Goal: Transaction & Acquisition: Book appointment/travel/reservation

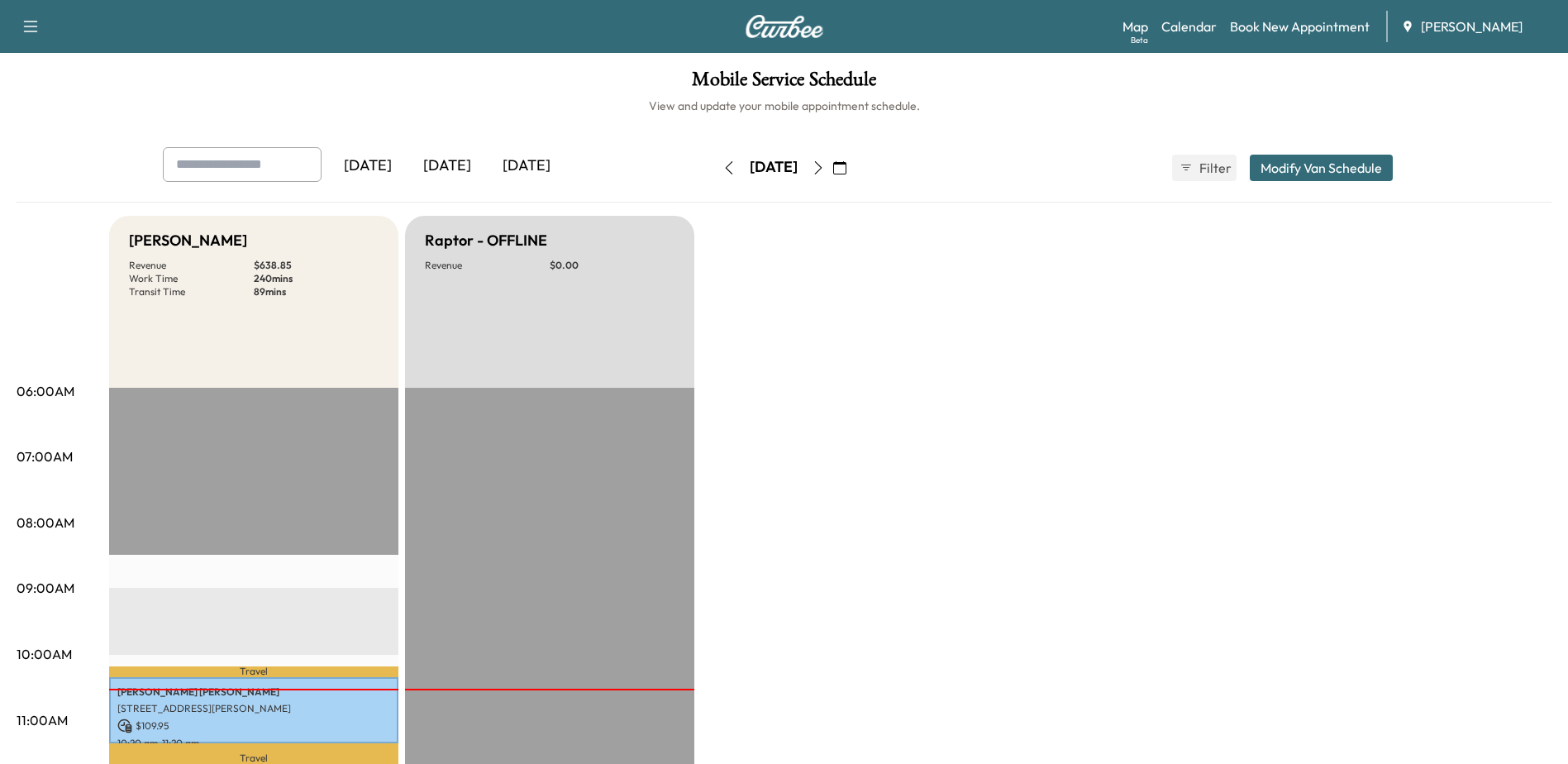
click at [847, 163] on icon "button" at bounding box center [840, 167] width 13 height 13
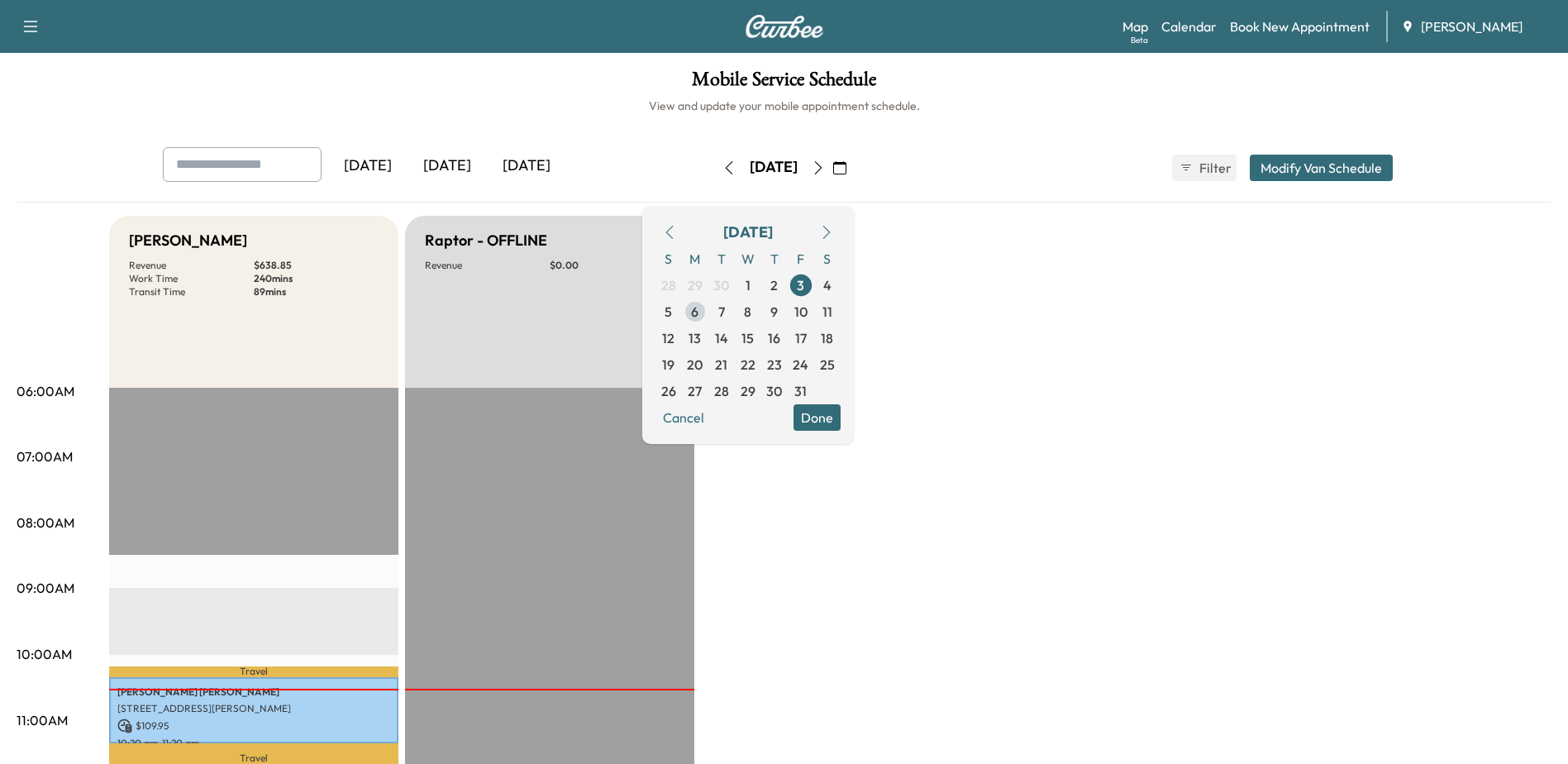
click at [699, 311] on span "6" at bounding box center [695, 312] width 8 height 20
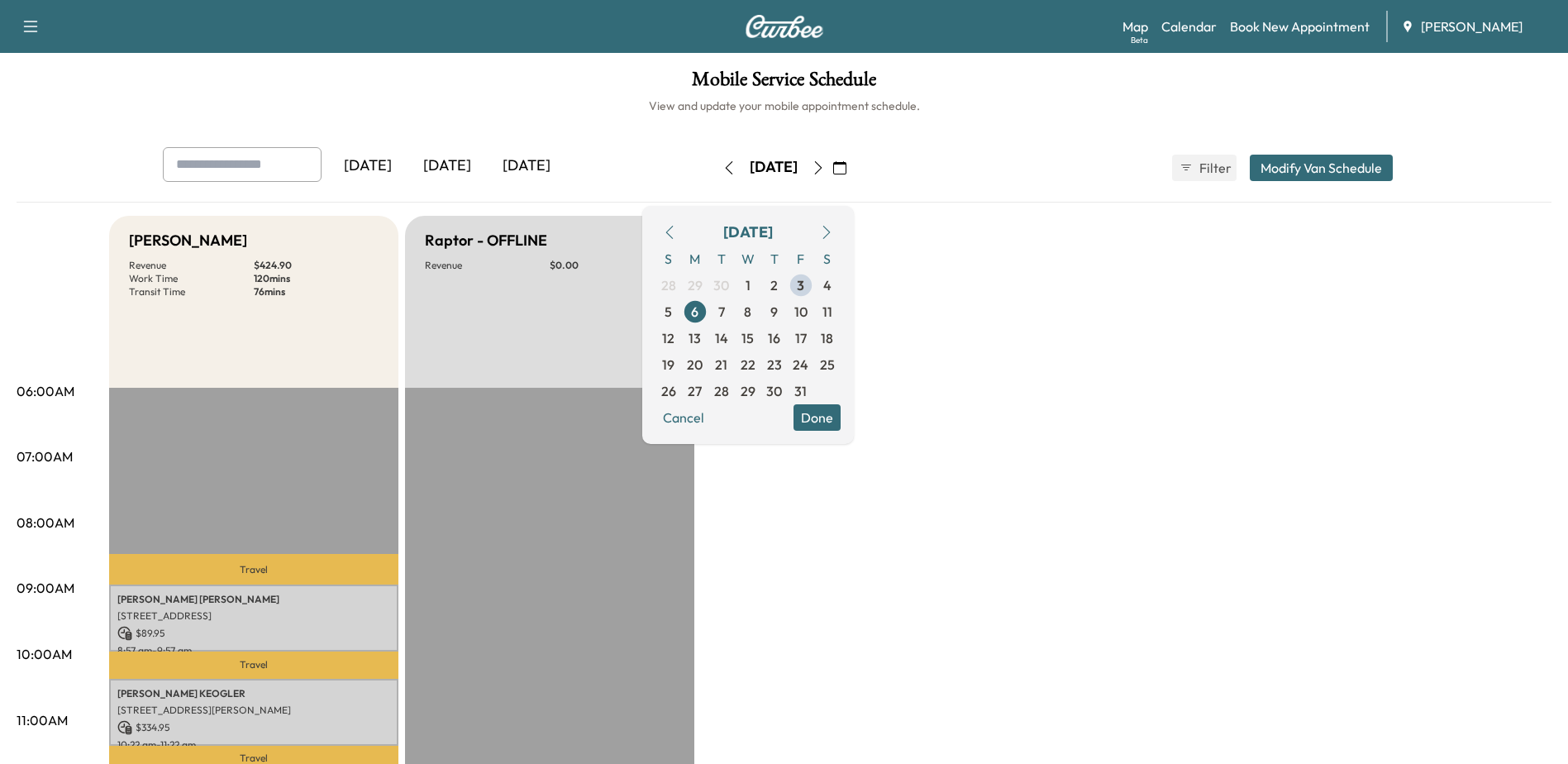
click at [841, 420] on button "Done" at bounding box center [817, 417] width 47 height 27
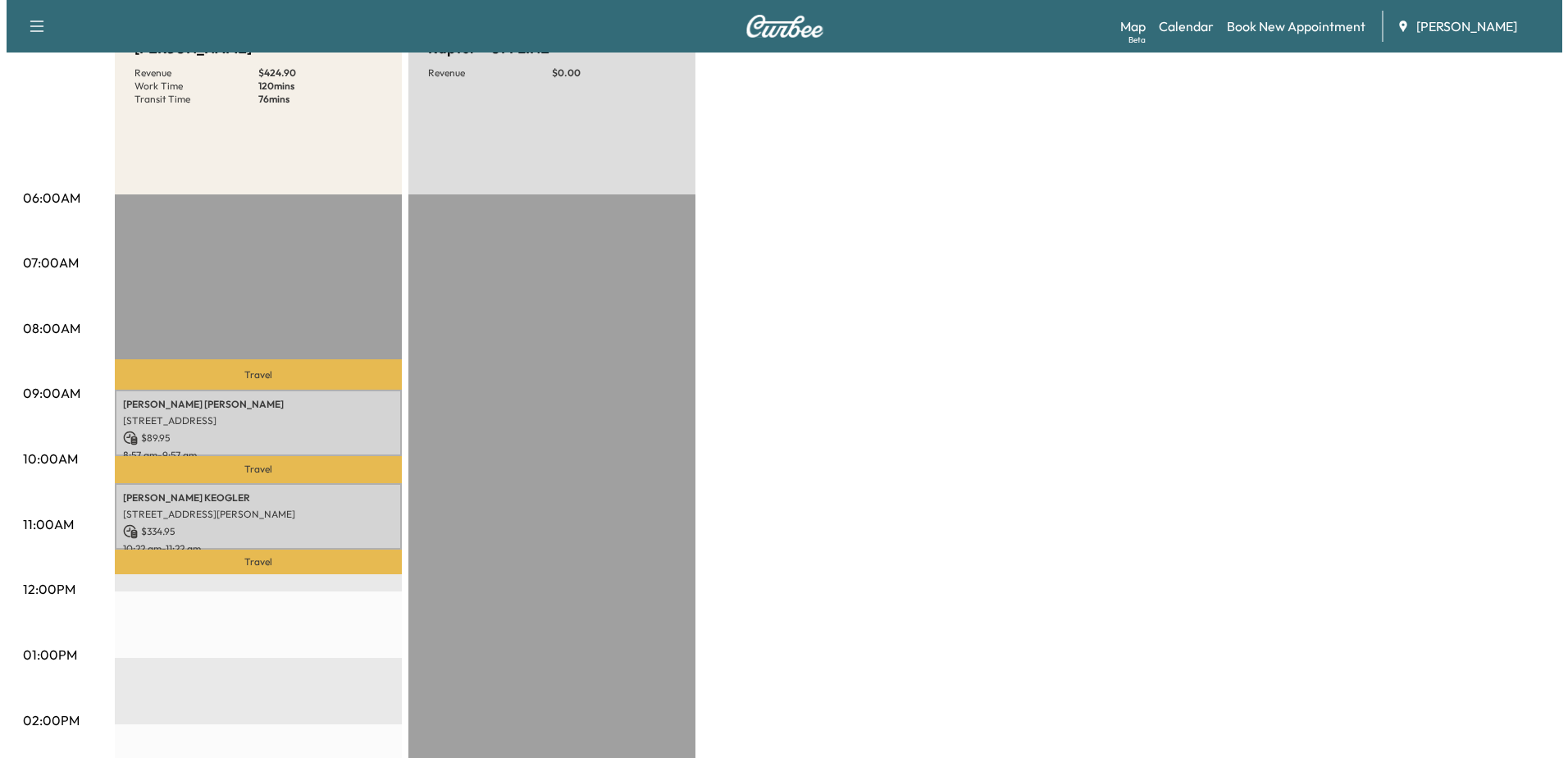
scroll to position [246, 0]
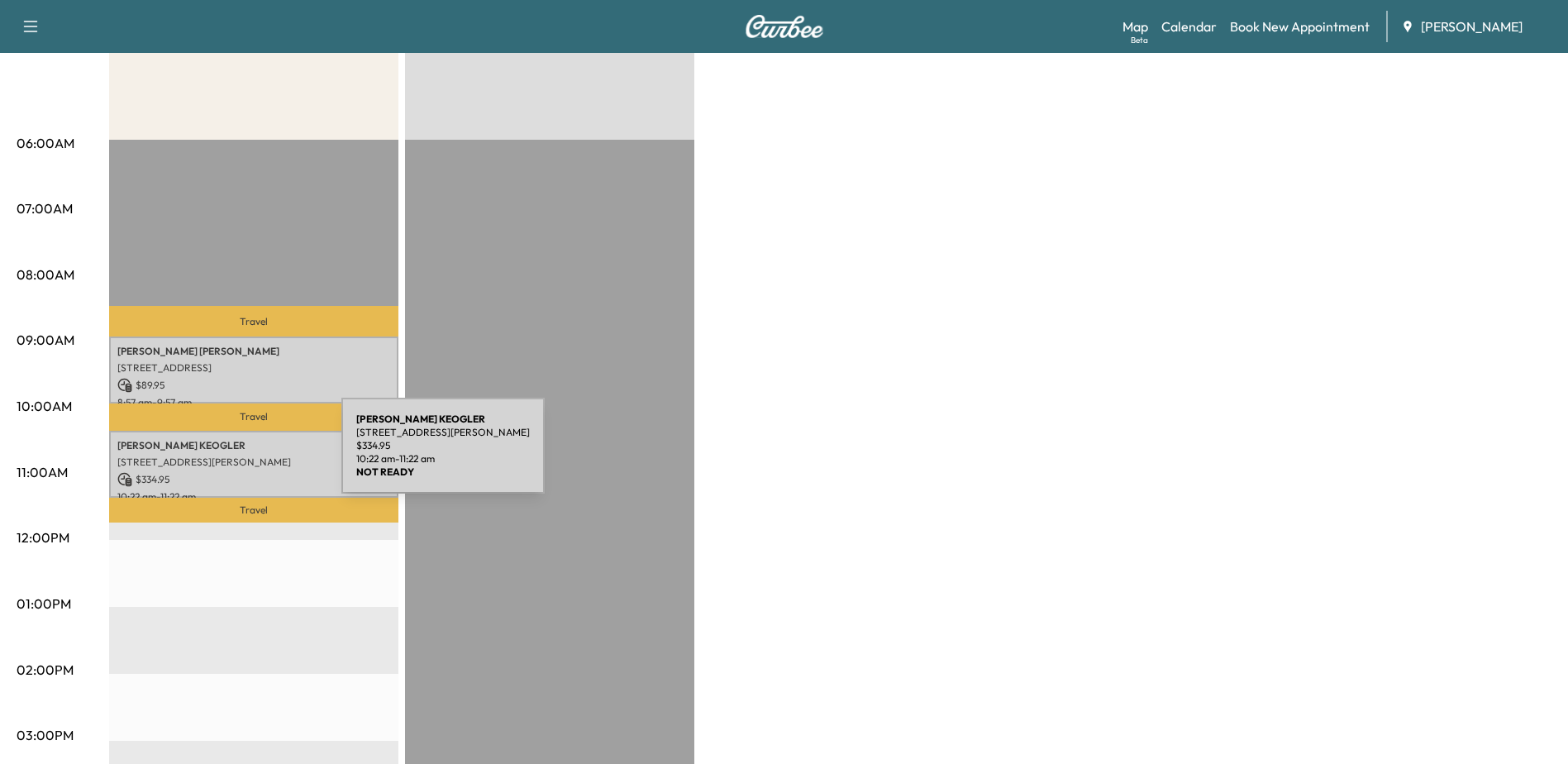
click at [218, 456] on p "[STREET_ADDRESS][PERSON_NAME]" at bounding box center [253, 462] width 273 height 13
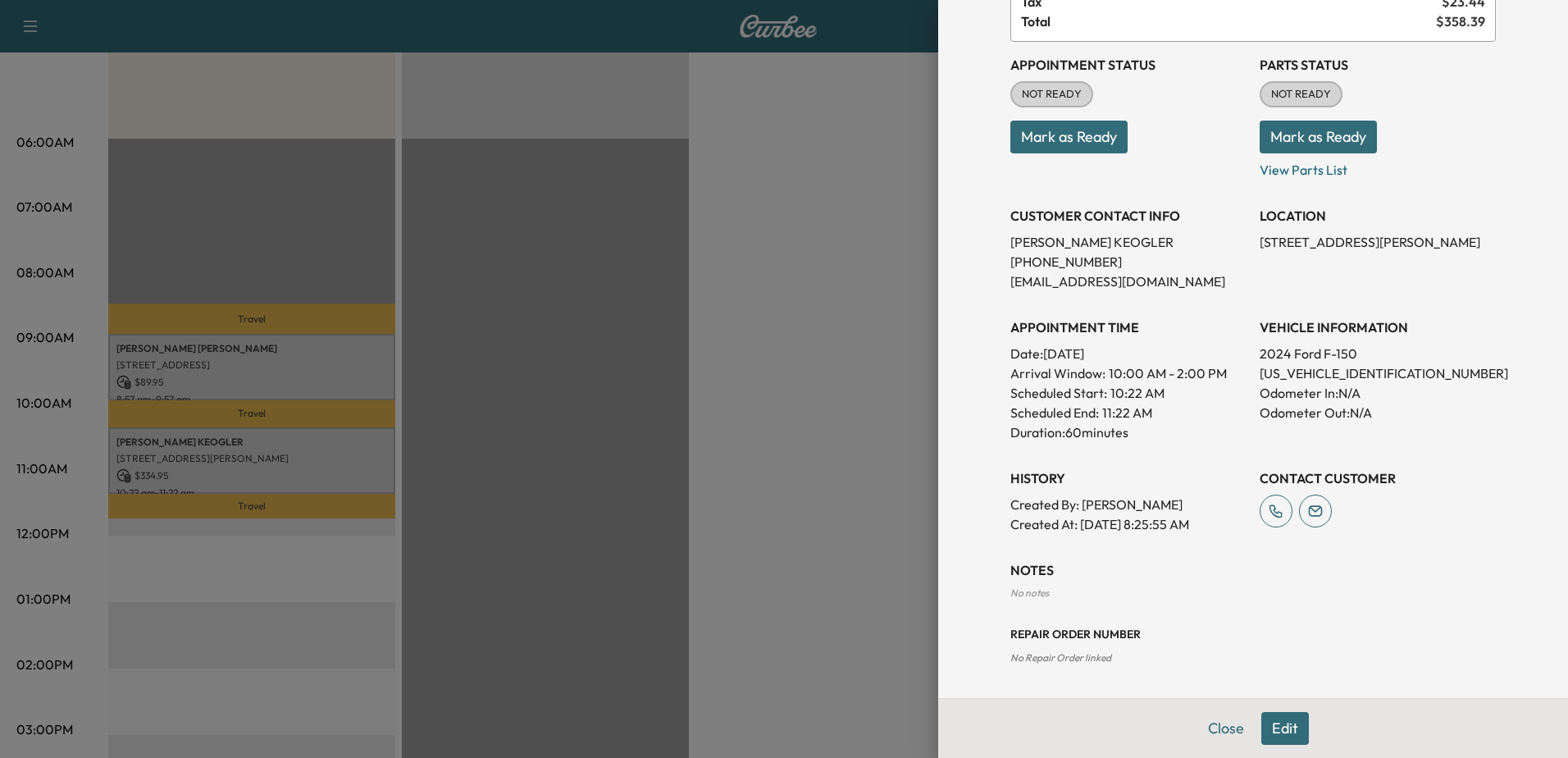
click at [1261, 725] on button "Edit" at bounding box center [1285, 729] width 48 height 33
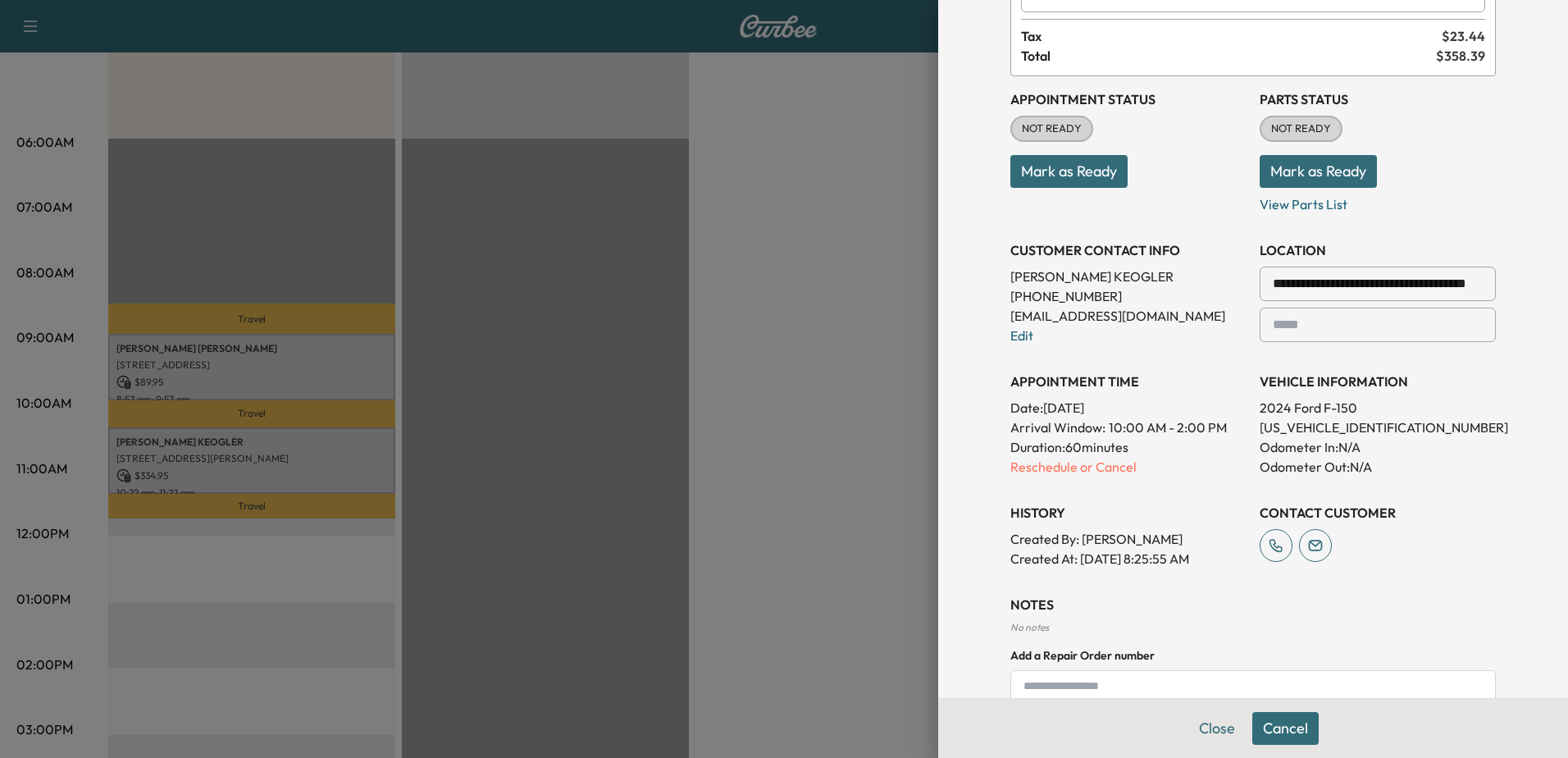
scroll to position [186, 0]
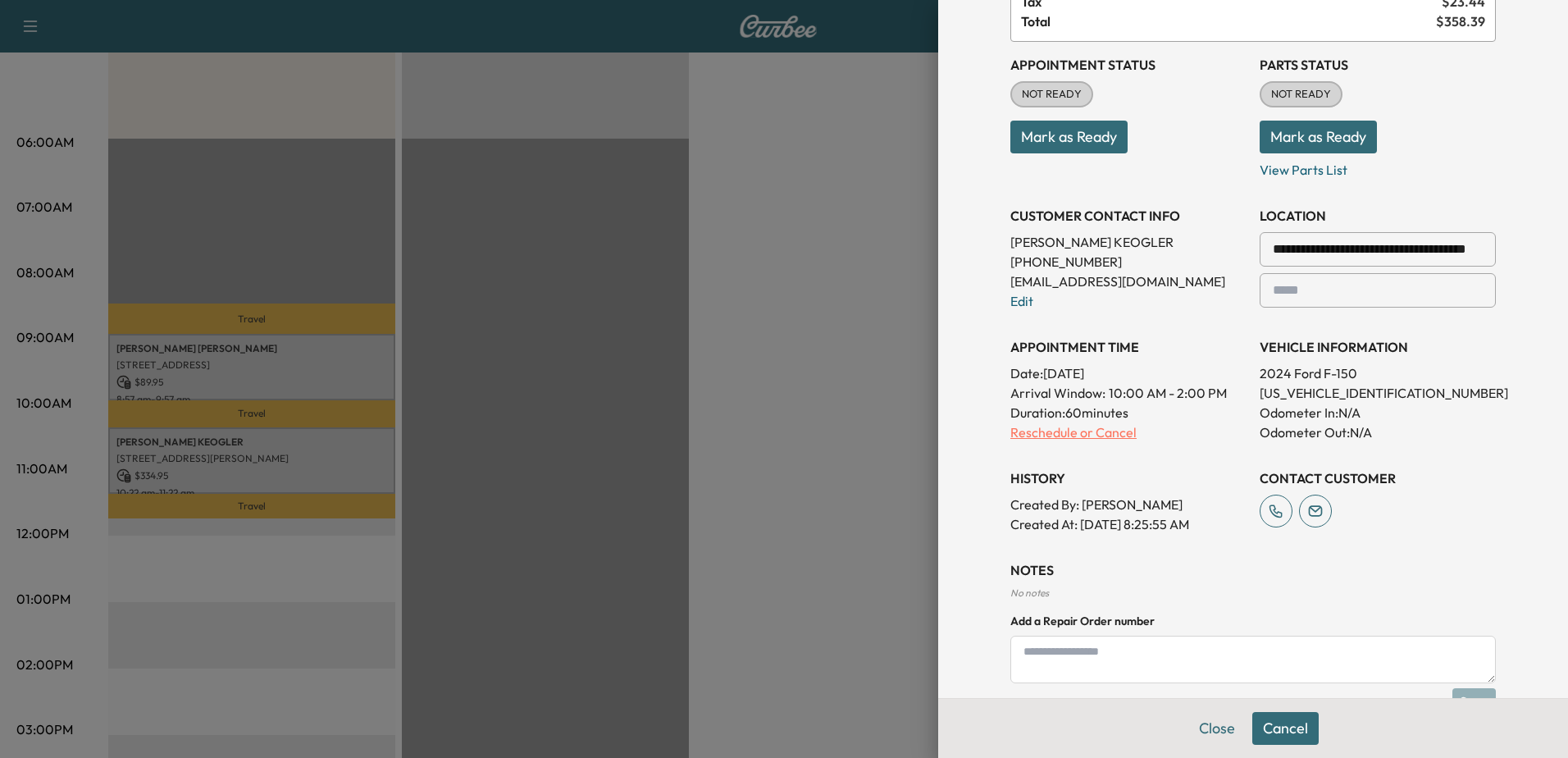
click at [1046, 433] on p "Reschedule or Cancel" at bounding box center [1129, 432] width 236 height 20
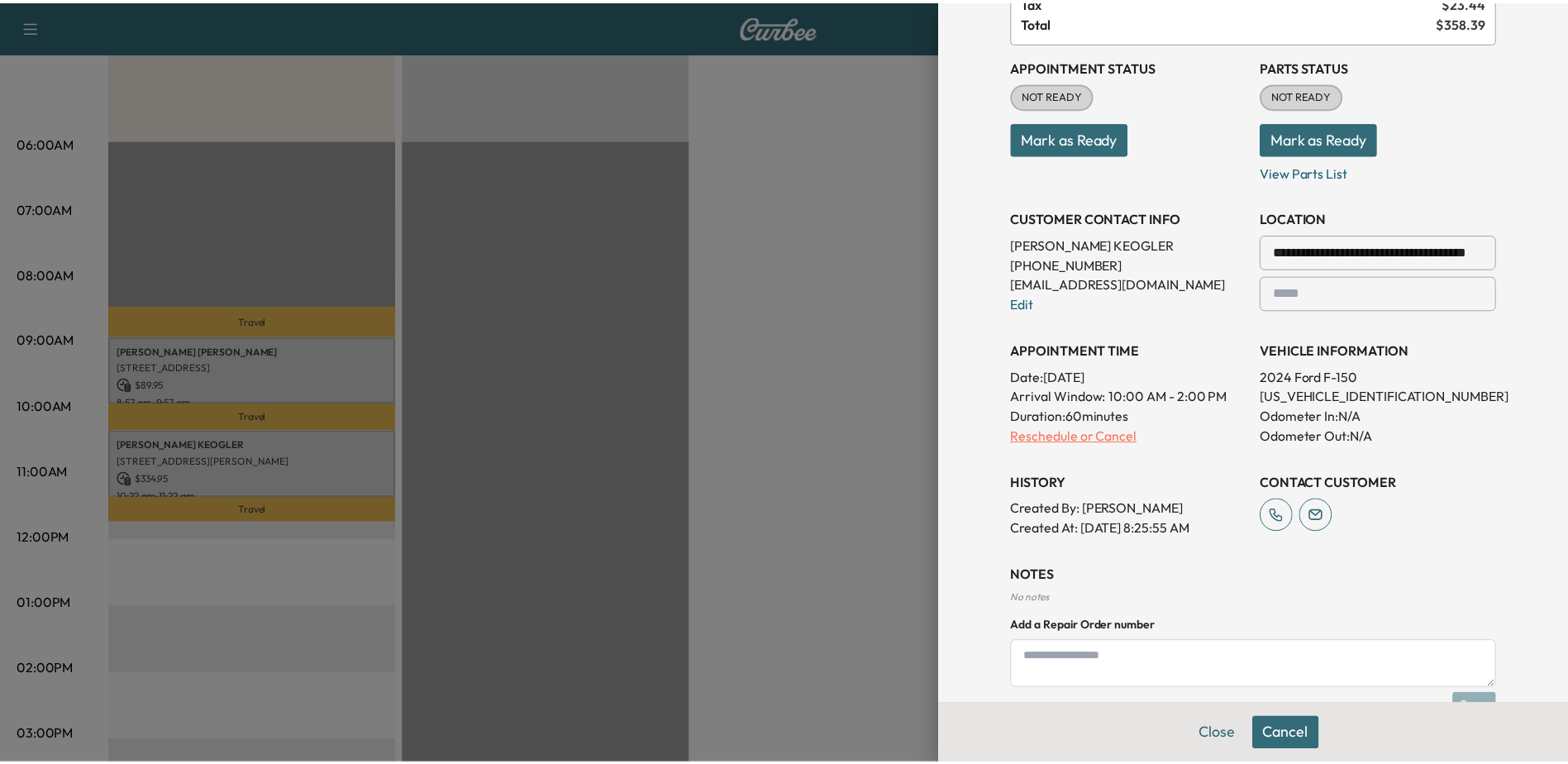
scroll to position [0, 0]
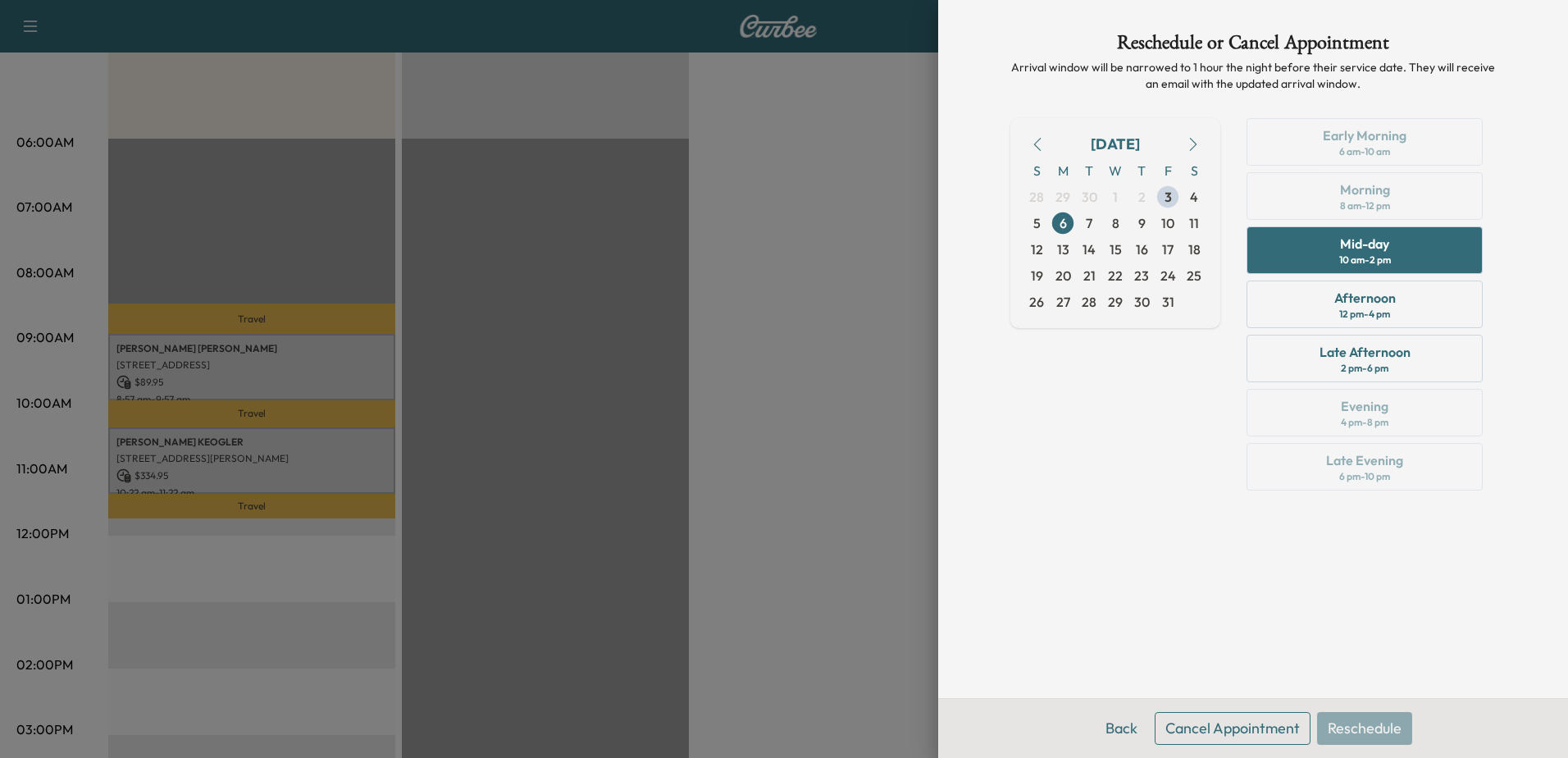
click at [1192, 737] on button "Cancel Appointment" at bounding box center [1232, 729] width 156 height 33
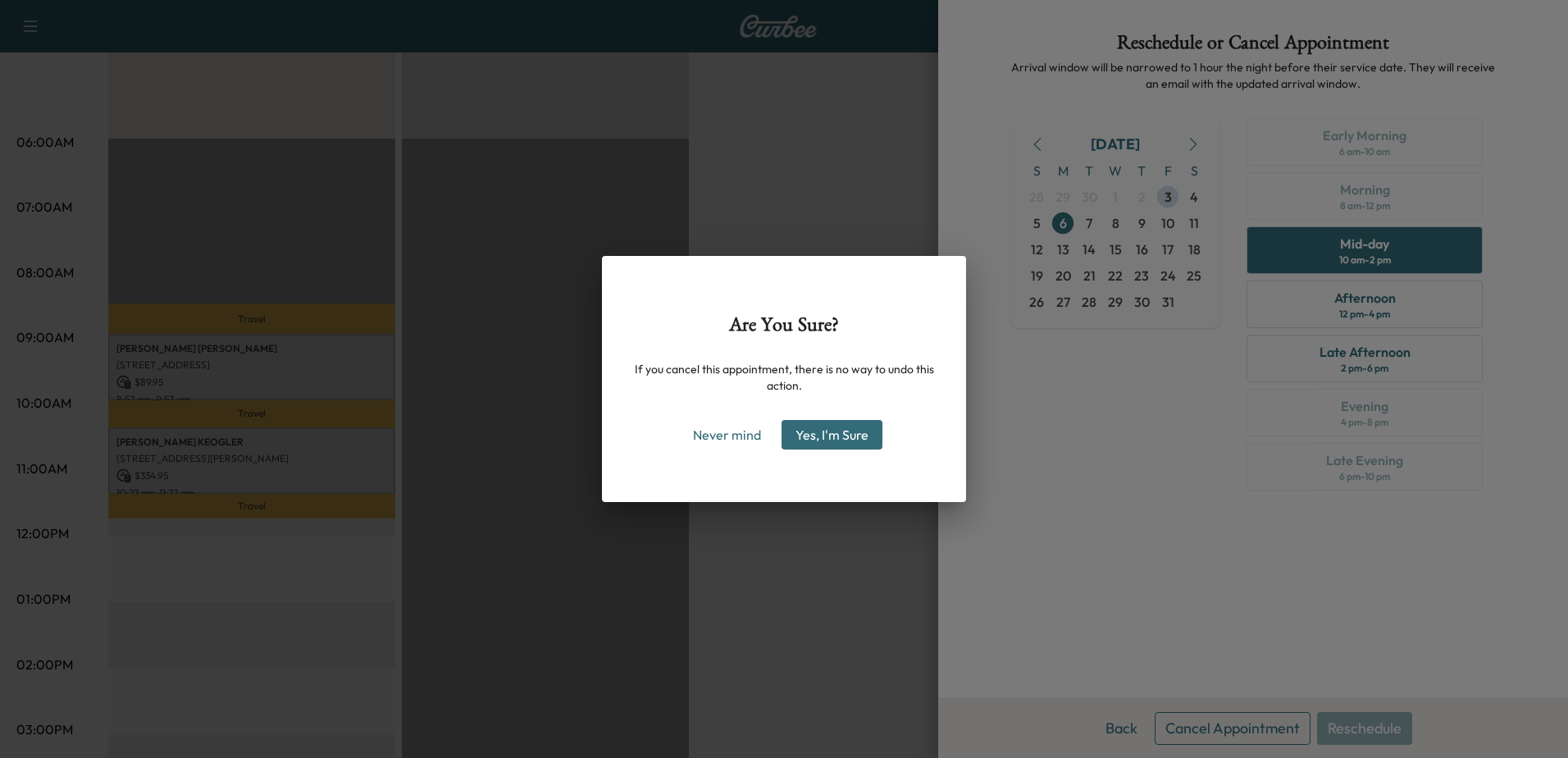
click at [855, 426] on button "Yes, I'm Sure" at bounding box center [831, 435] width 101 height 29
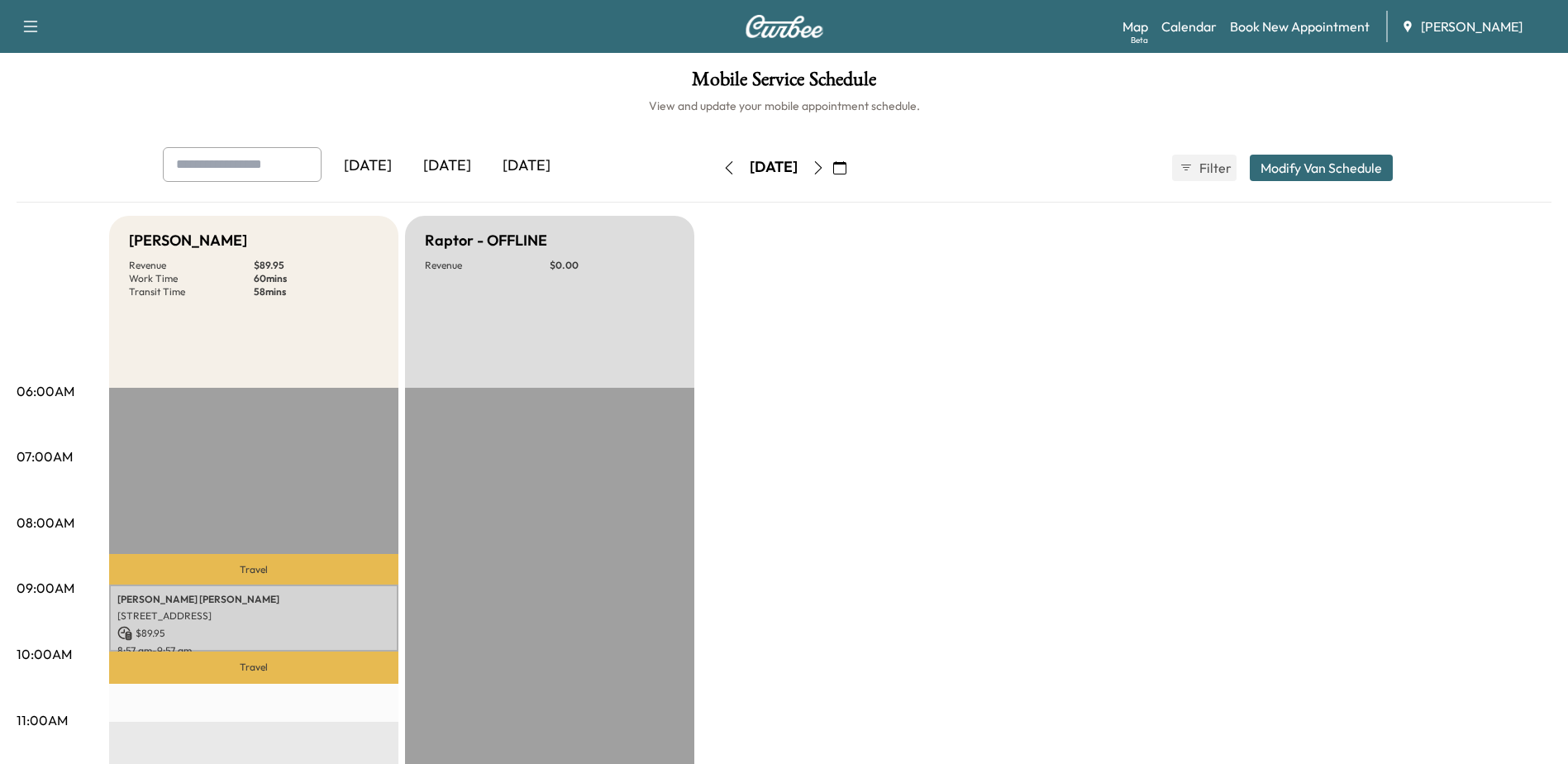
click at [825, 165] on icon "button" at bounding box center [818, 167] width 13 height 13
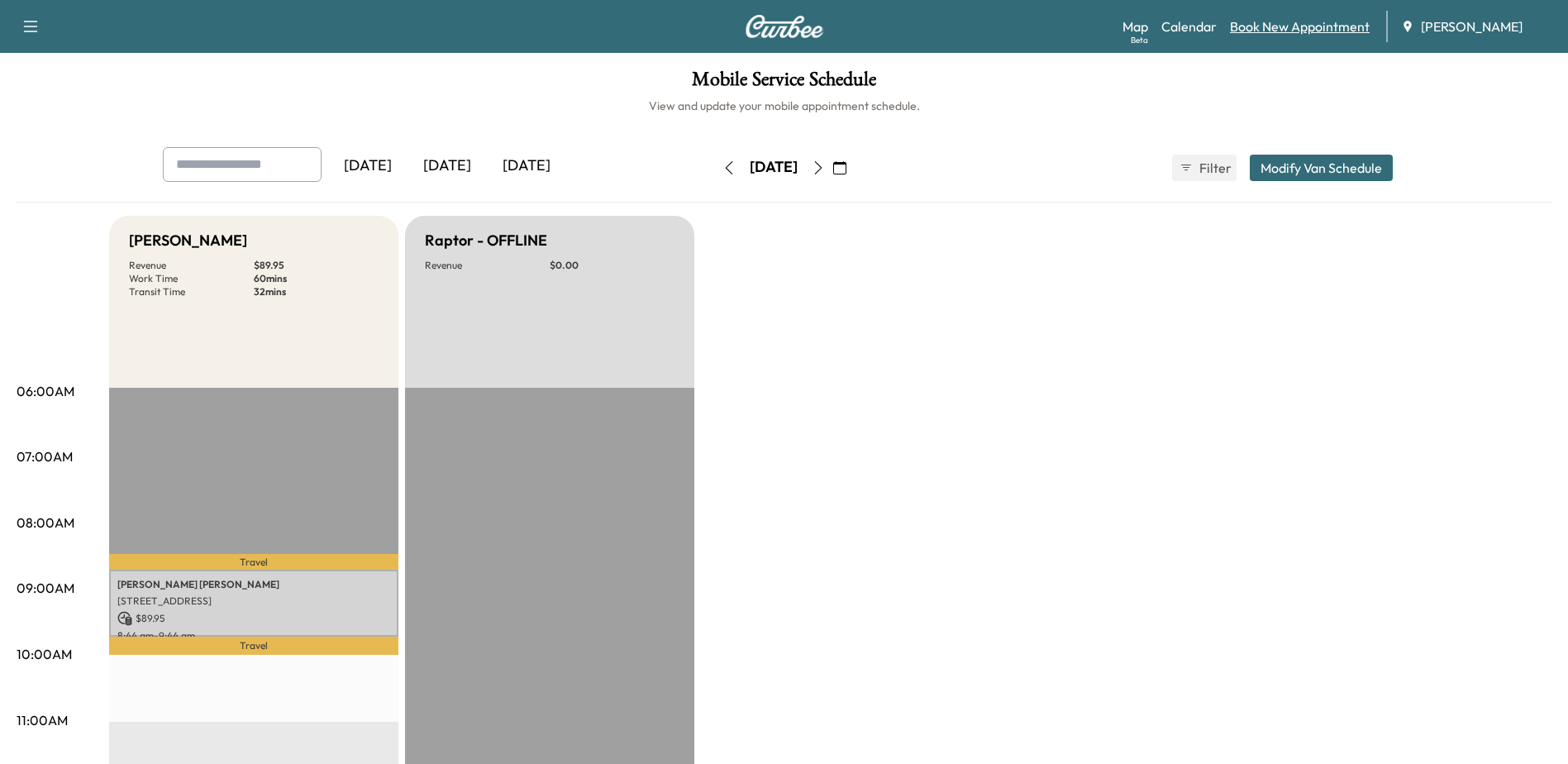
click at [1287, 24] on link "Book New Appointment" at bounding box center [1300, 27] width 140 height 20
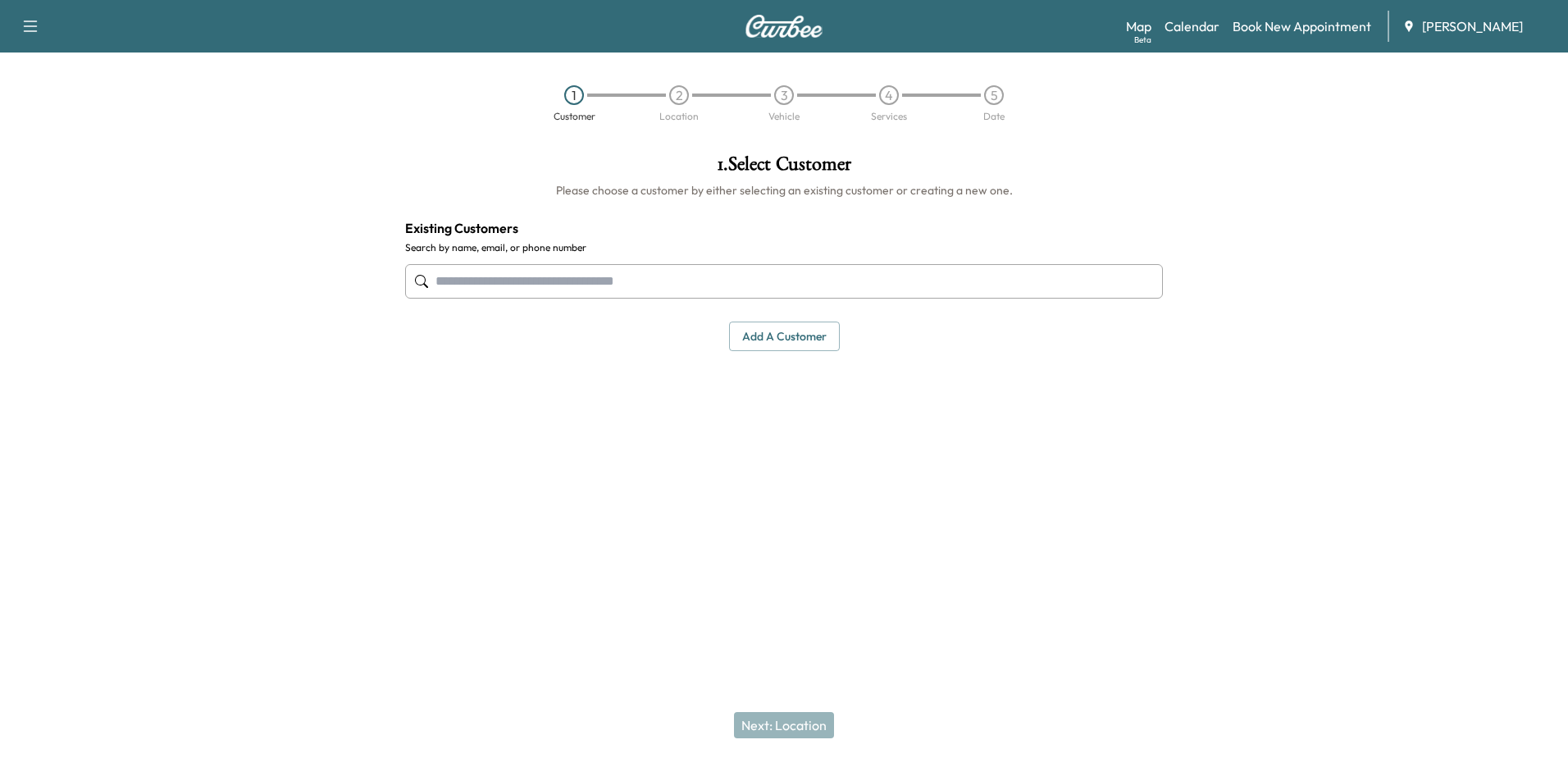
click at [586, 286] on input "text" at bounding box center [784, 280] width 758 height 34
paste input "**********"
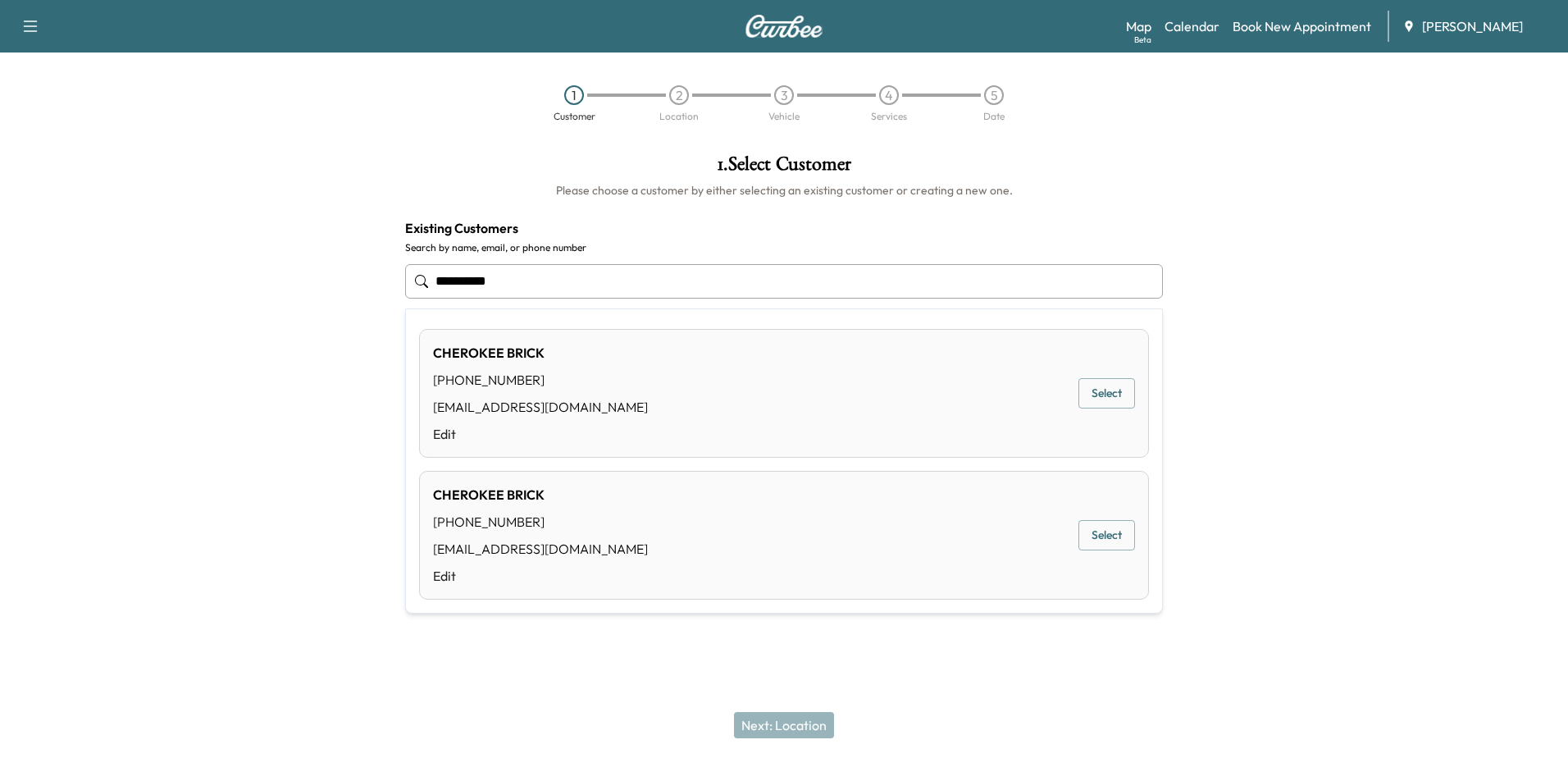
click at [1090, 395] on button "Select" at bounding box center [1106, 393] width 57 height 30
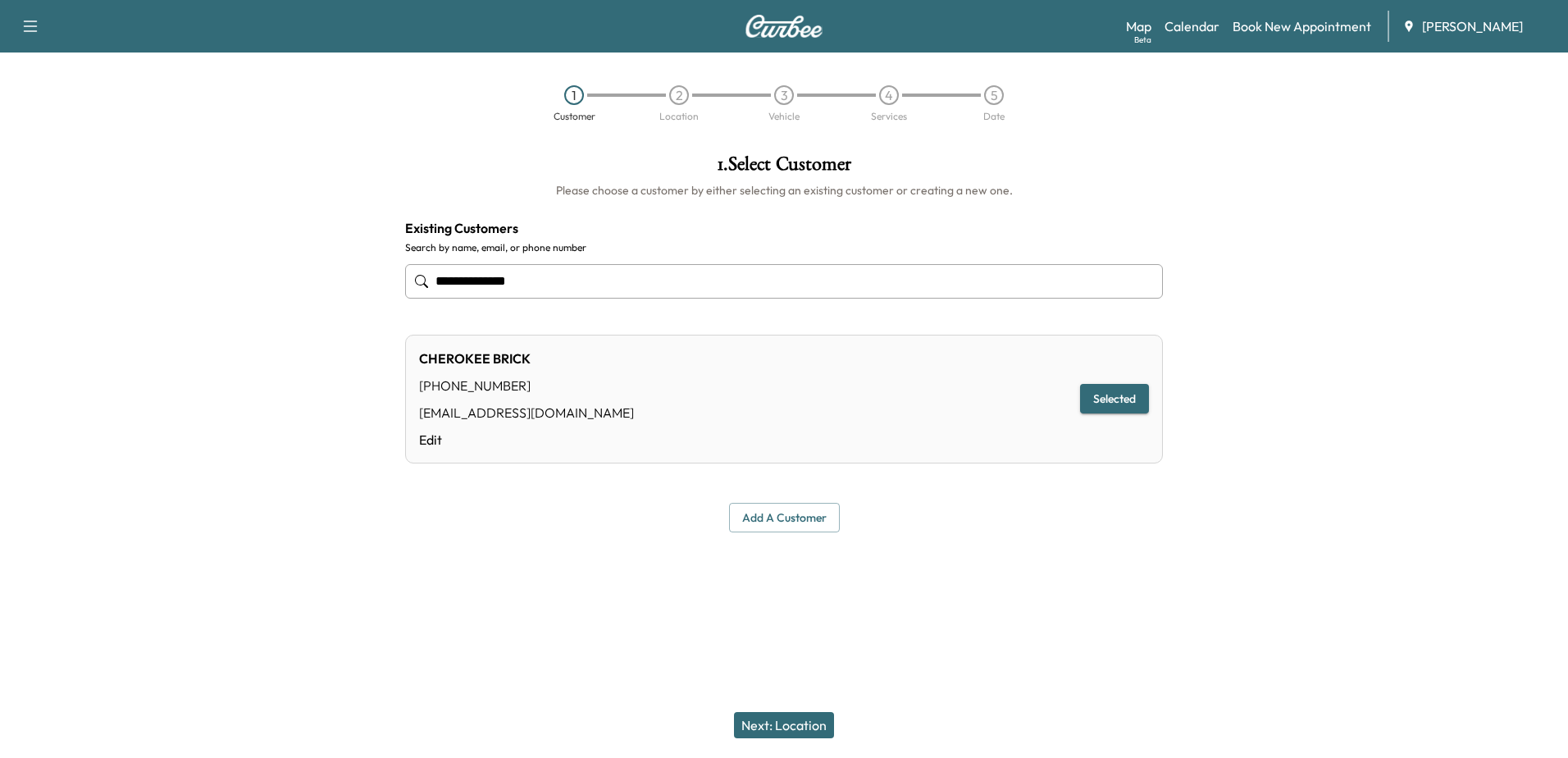
type input "**********"
click at [752, 711] on div "Next: Location" at bounding box center [784, 725] width 1568 height 65
click at [752, 718] on button "Next: Location" at bounding box center [784, 725] width 100 height 26
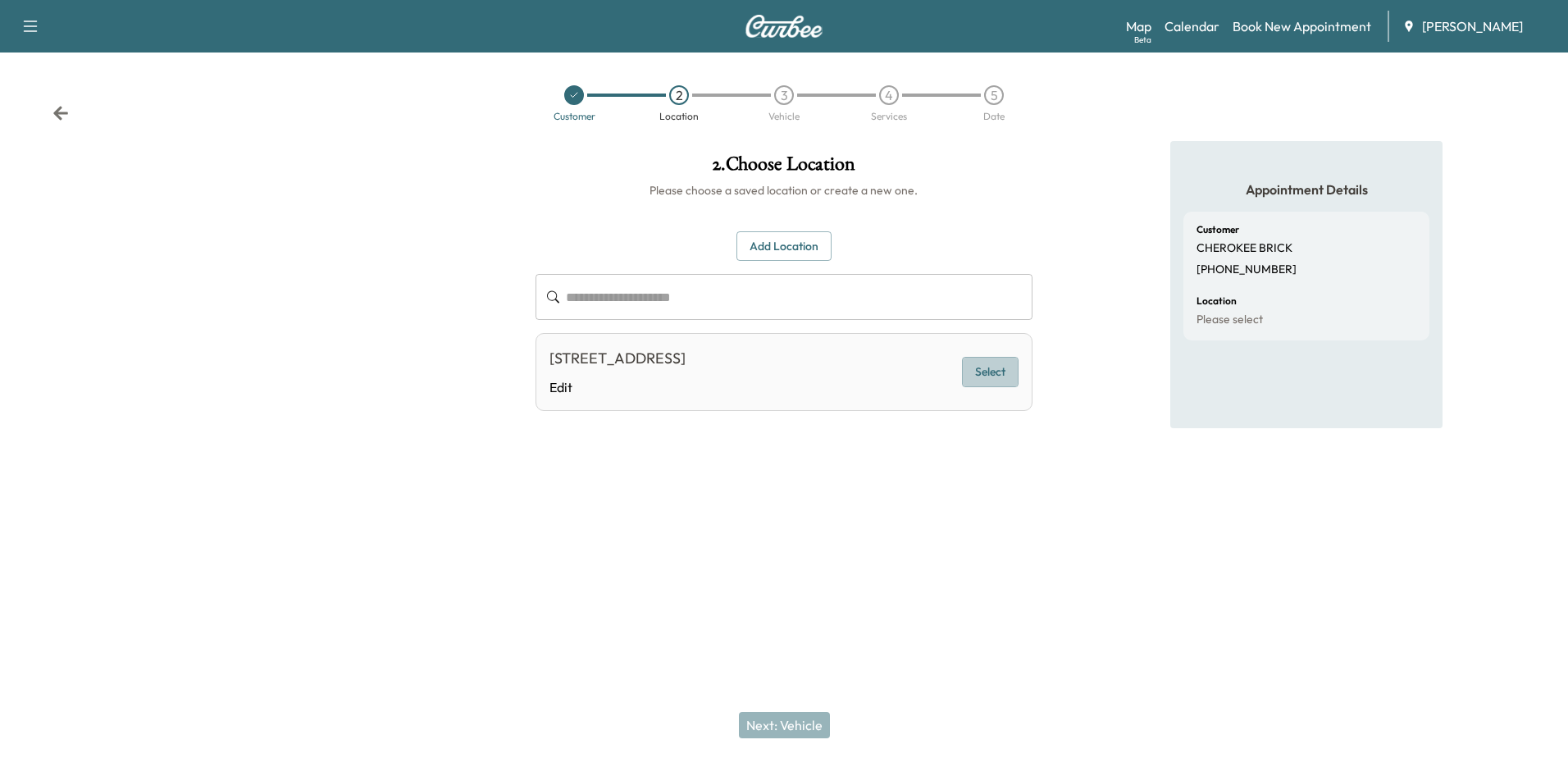
click at [975, 381] on button "Select" at bounding box center [990, 371] width 57 height 30
click at [793, 714] on button "Next: Vehicle" at bounding box center [784, 725] width 91 height 26
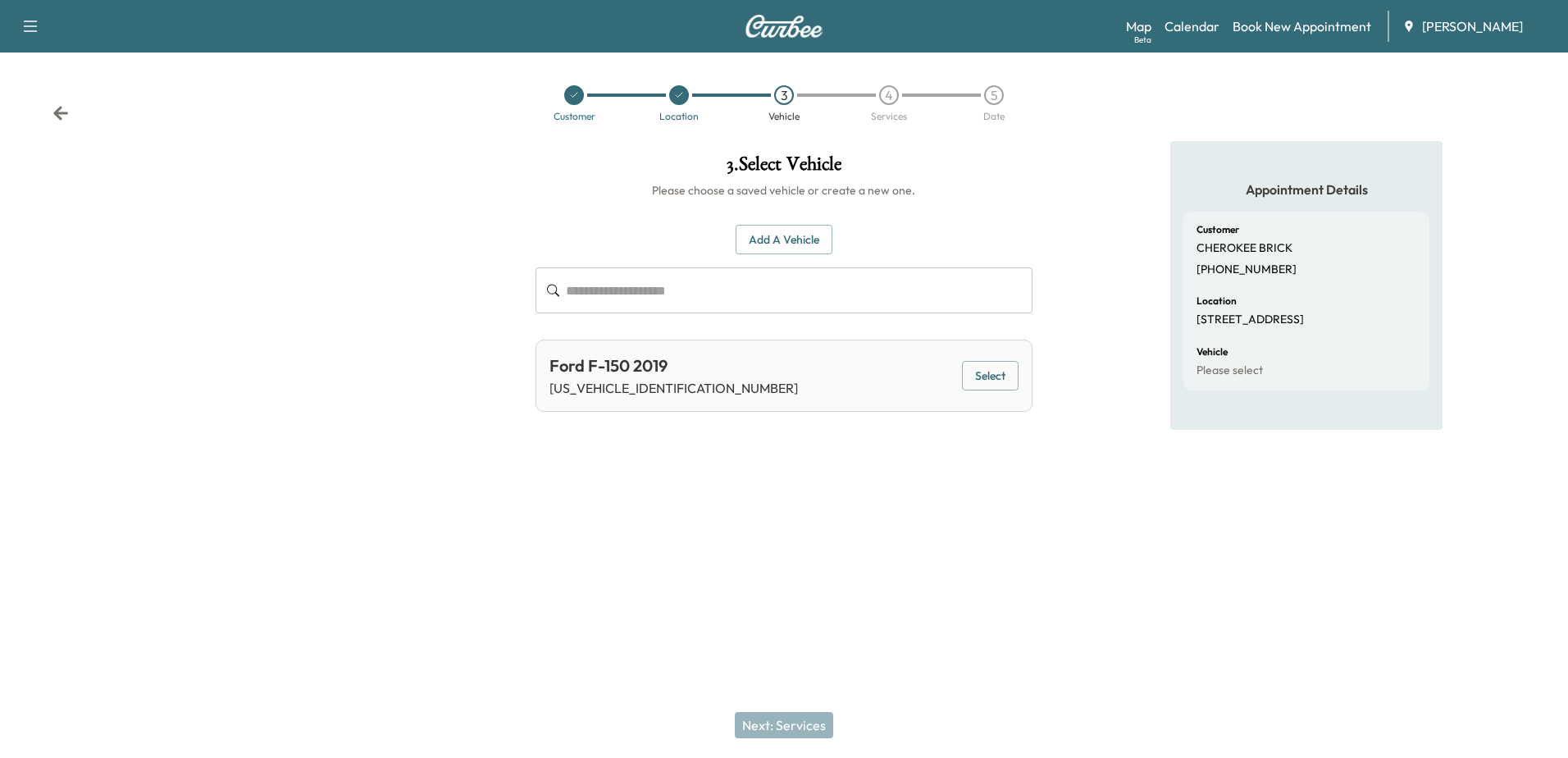
click at [800, 248] on button "Add a Vehicle" at bounding box center [783, 239] width 97 height 30
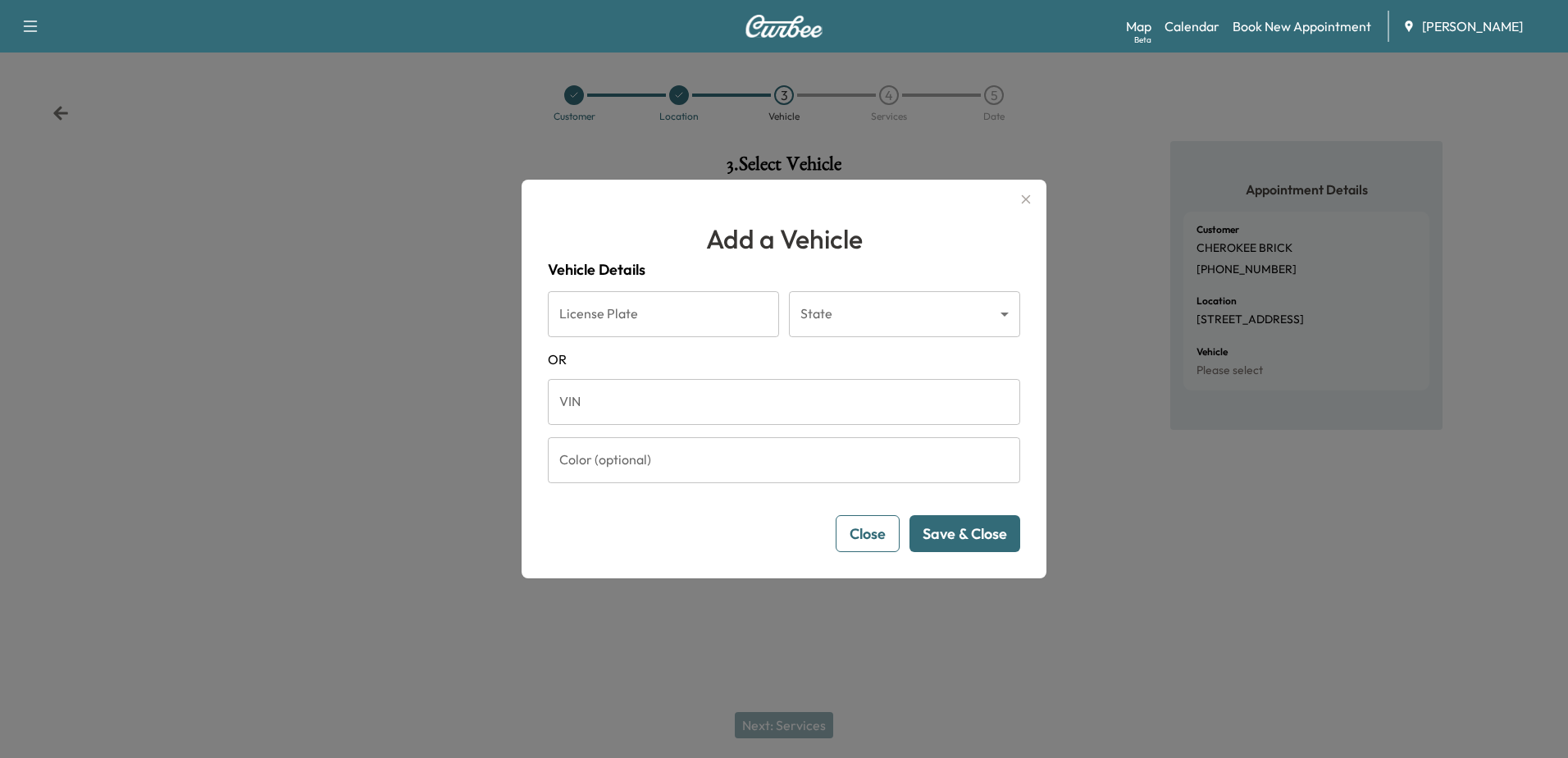
click at [587, 404] on input "VIN" at bounding box center [784, 401] width 473 height 46
paste input "**********"
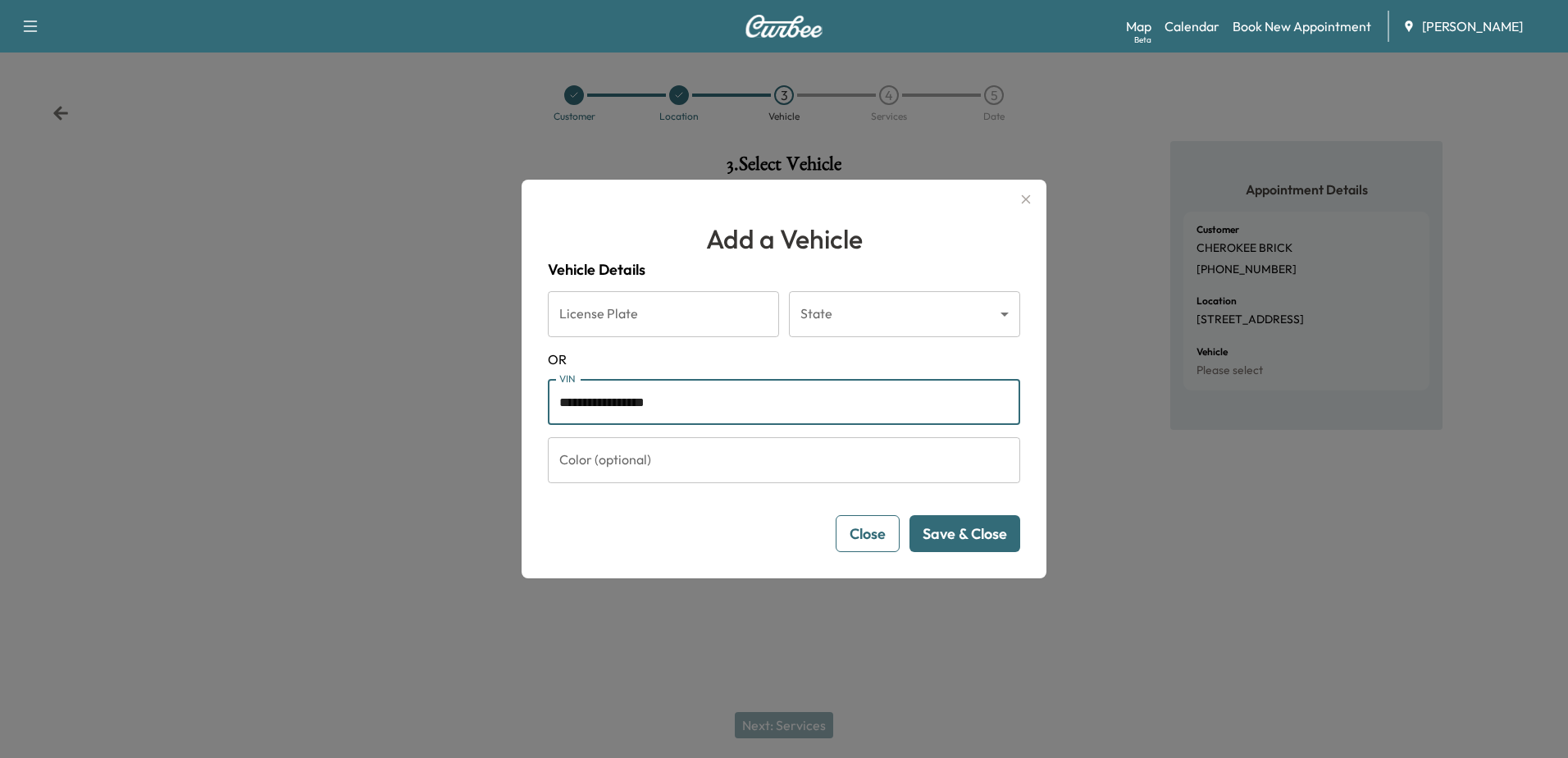
type input "**********"
click at [960, 541] on button "Save & Close" at bounding box center [964, 533] width 110 height 37
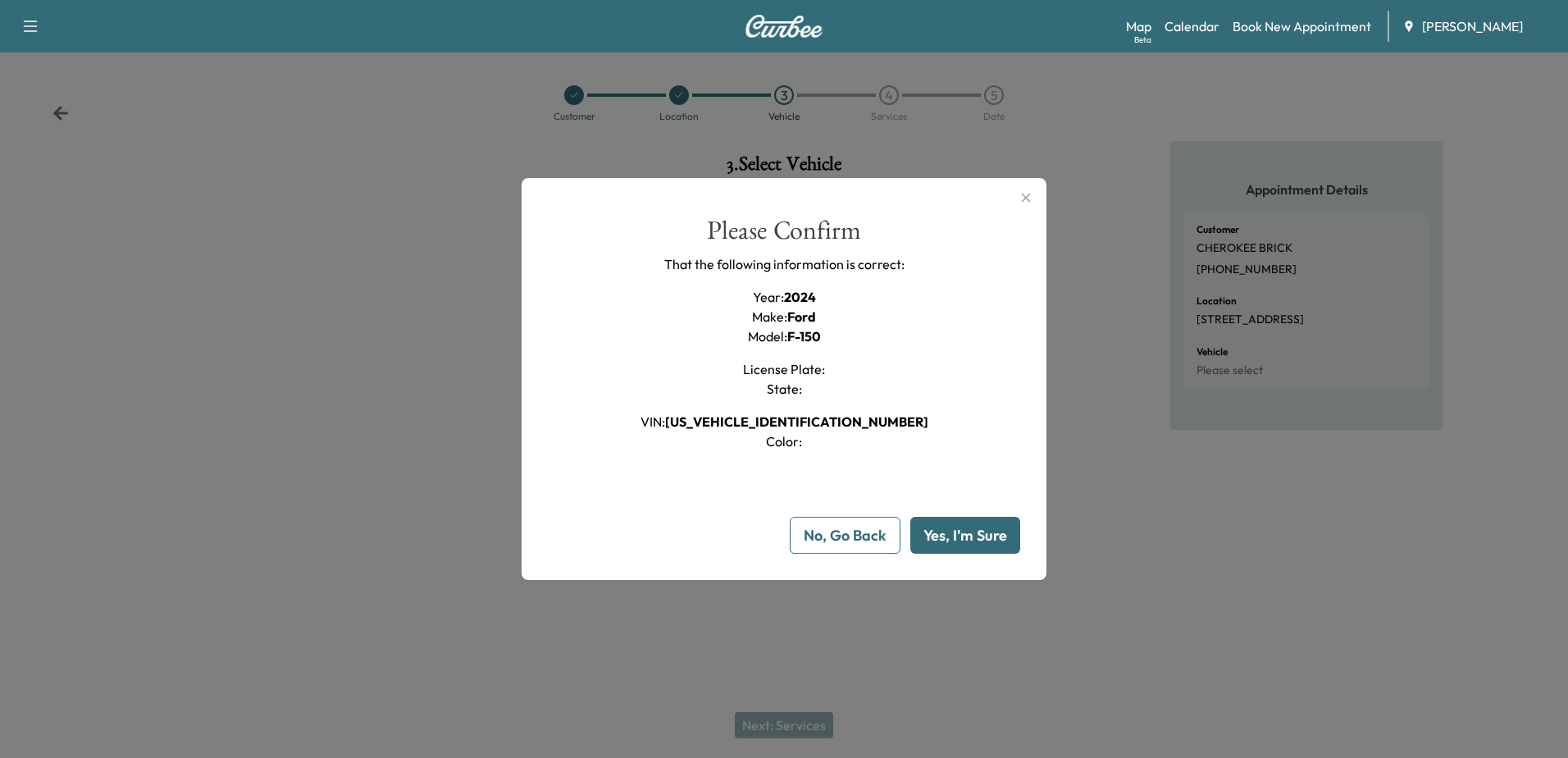
click at [988, 539] on button "Yes, I'm Sure" at bounding box center [965, 535] width 110 height 37
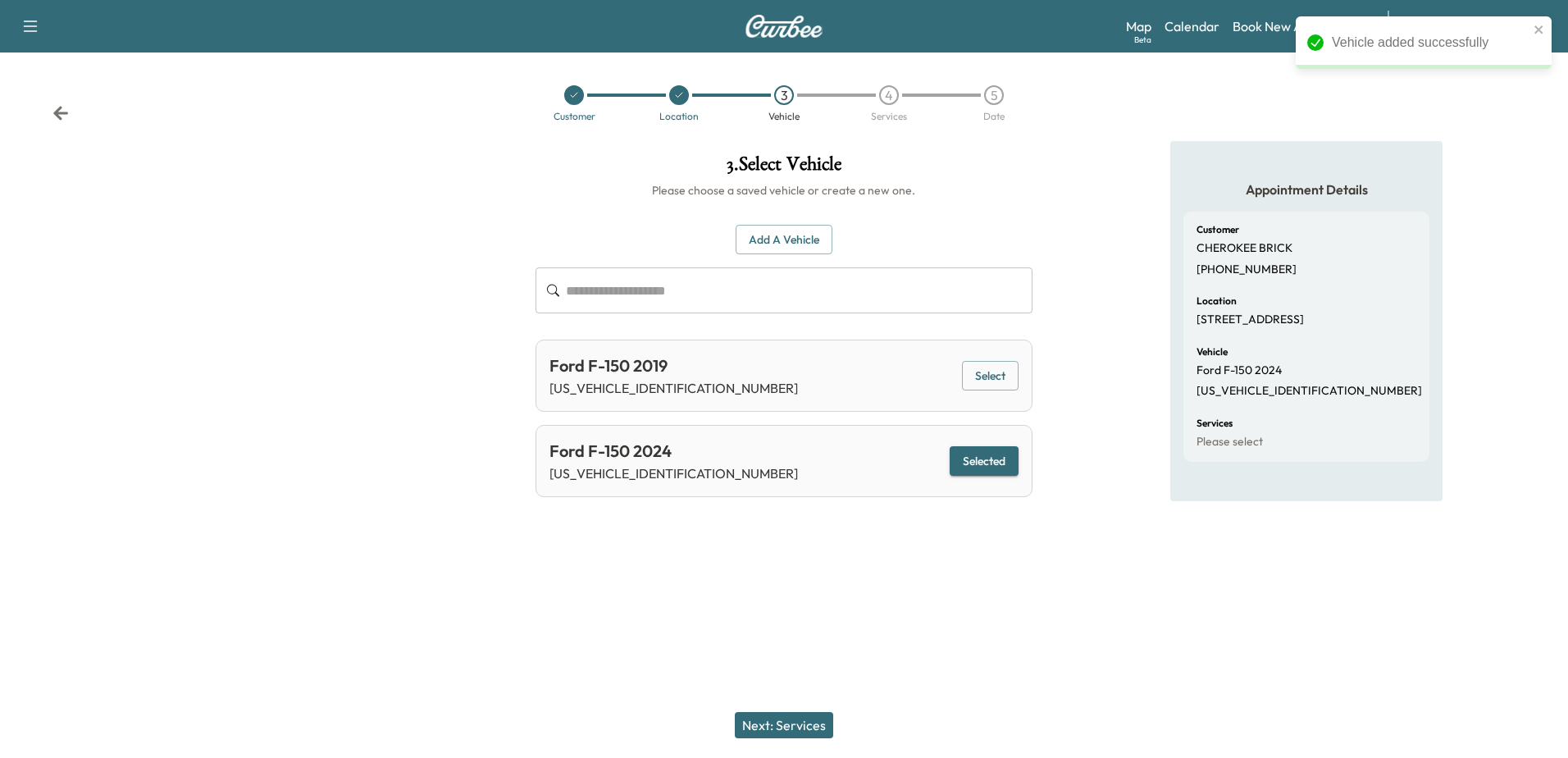
click at [789, 731] on button "Next: Services" at bounding box center [783, 725] width 99 height 26
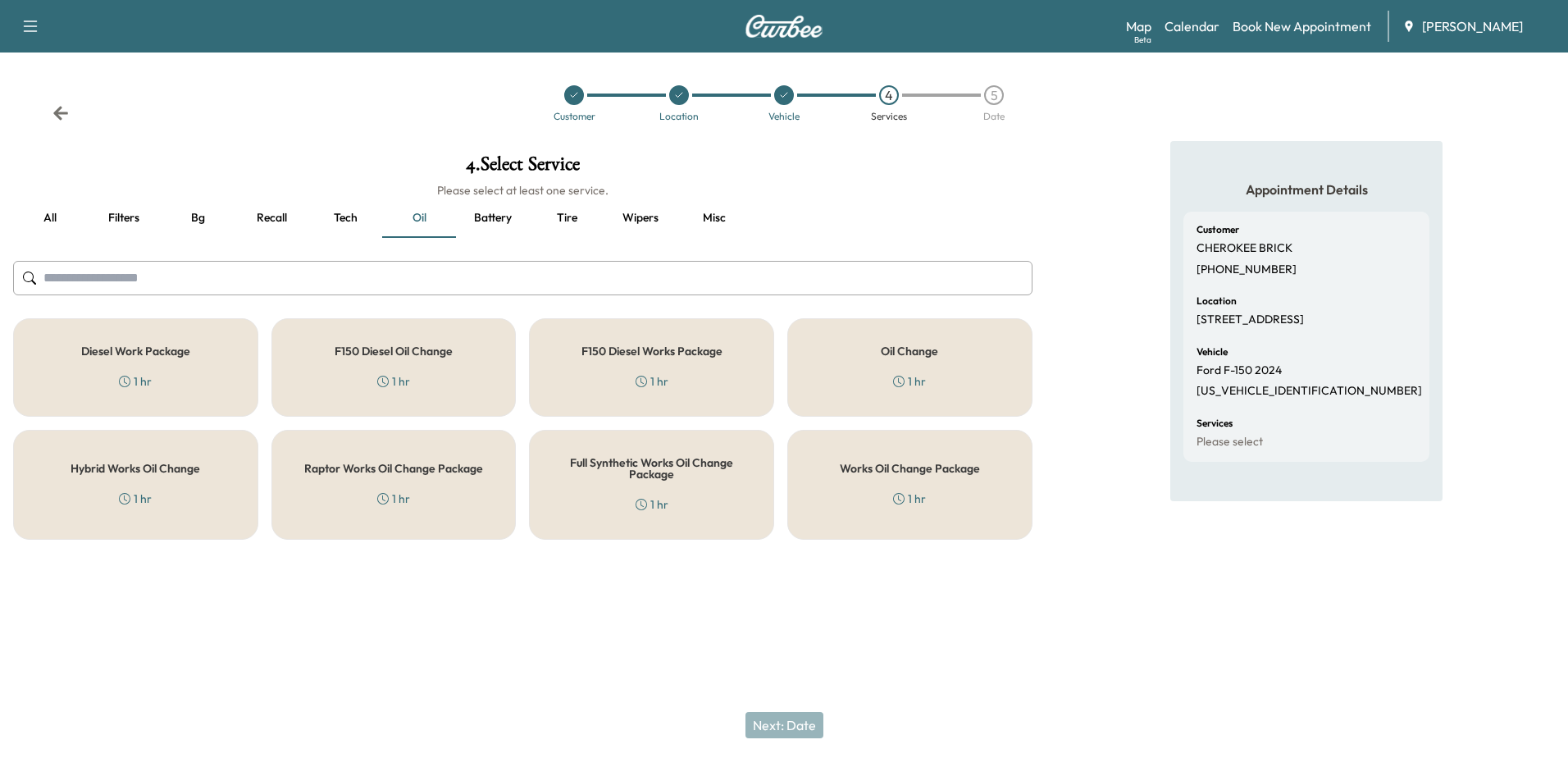
click at [965, 493] on div "Works Oil Change Package 1 hr" at bounding box center [909, 484] width 245 height 110
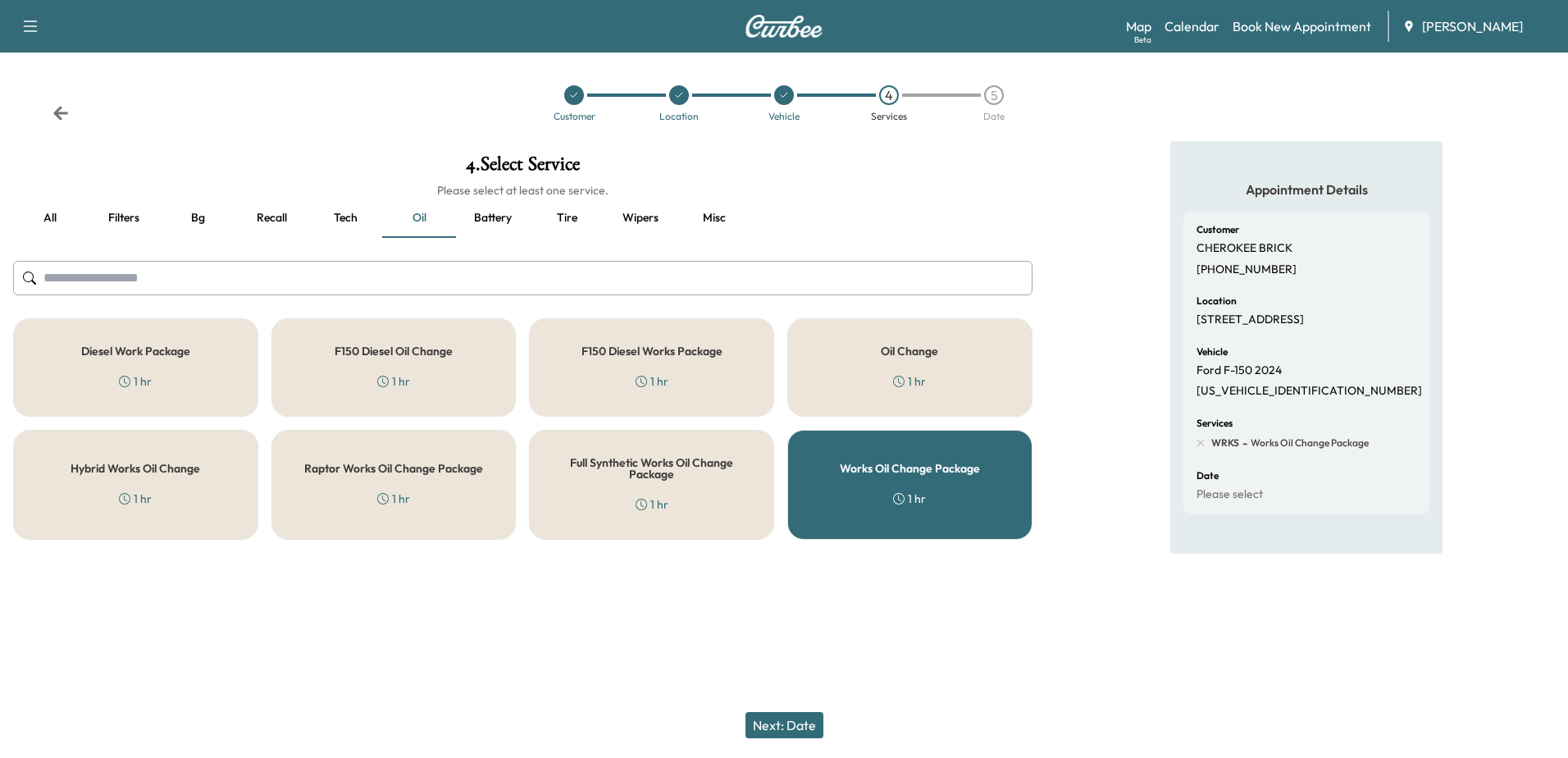
click at [790, 721] on button "Next: Date" at bounding box center [784, 725] width 78 height 26
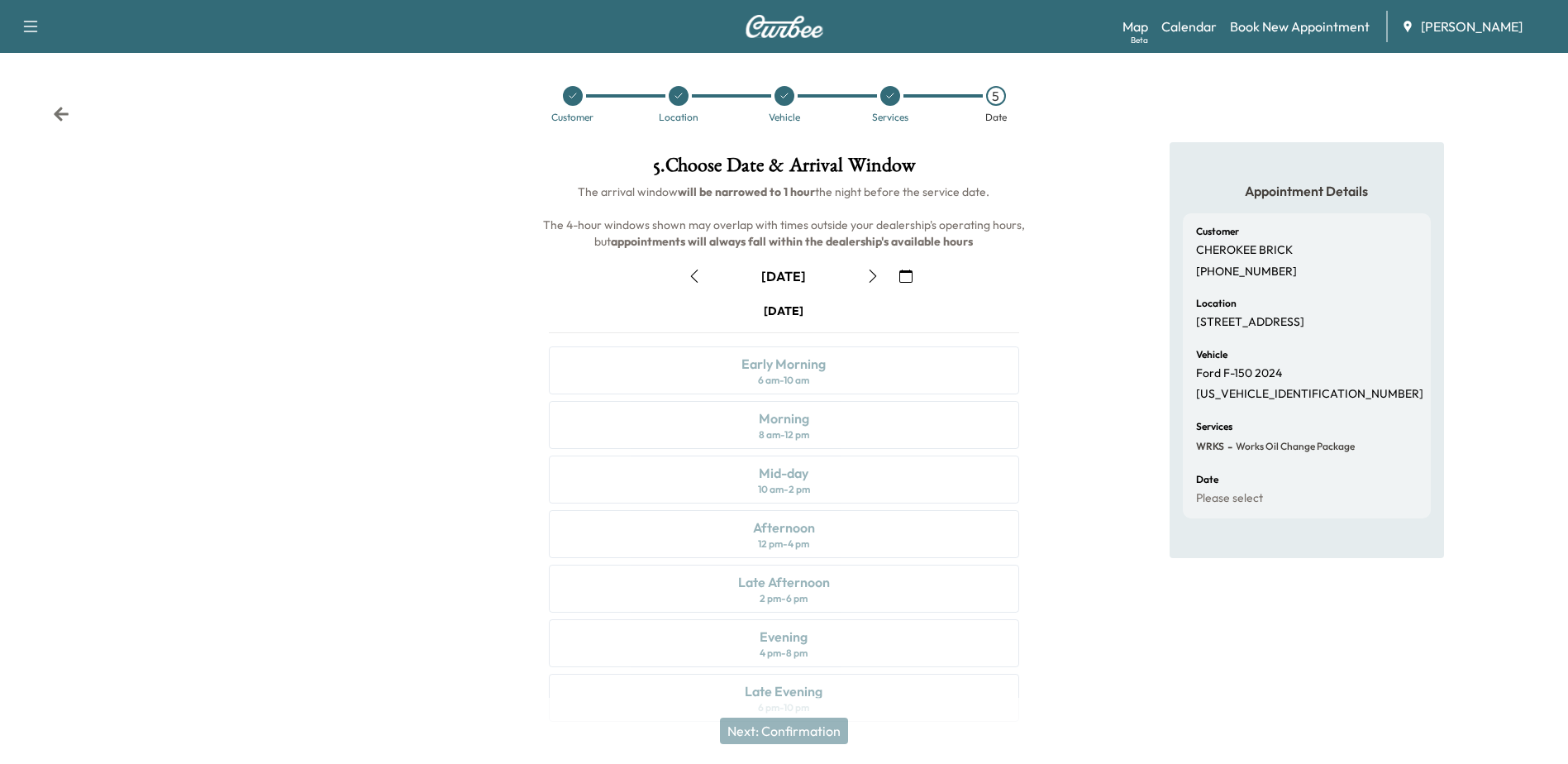
click at [908, 277] on icon "button" at bounding box center [906, 276] width 13 height 13
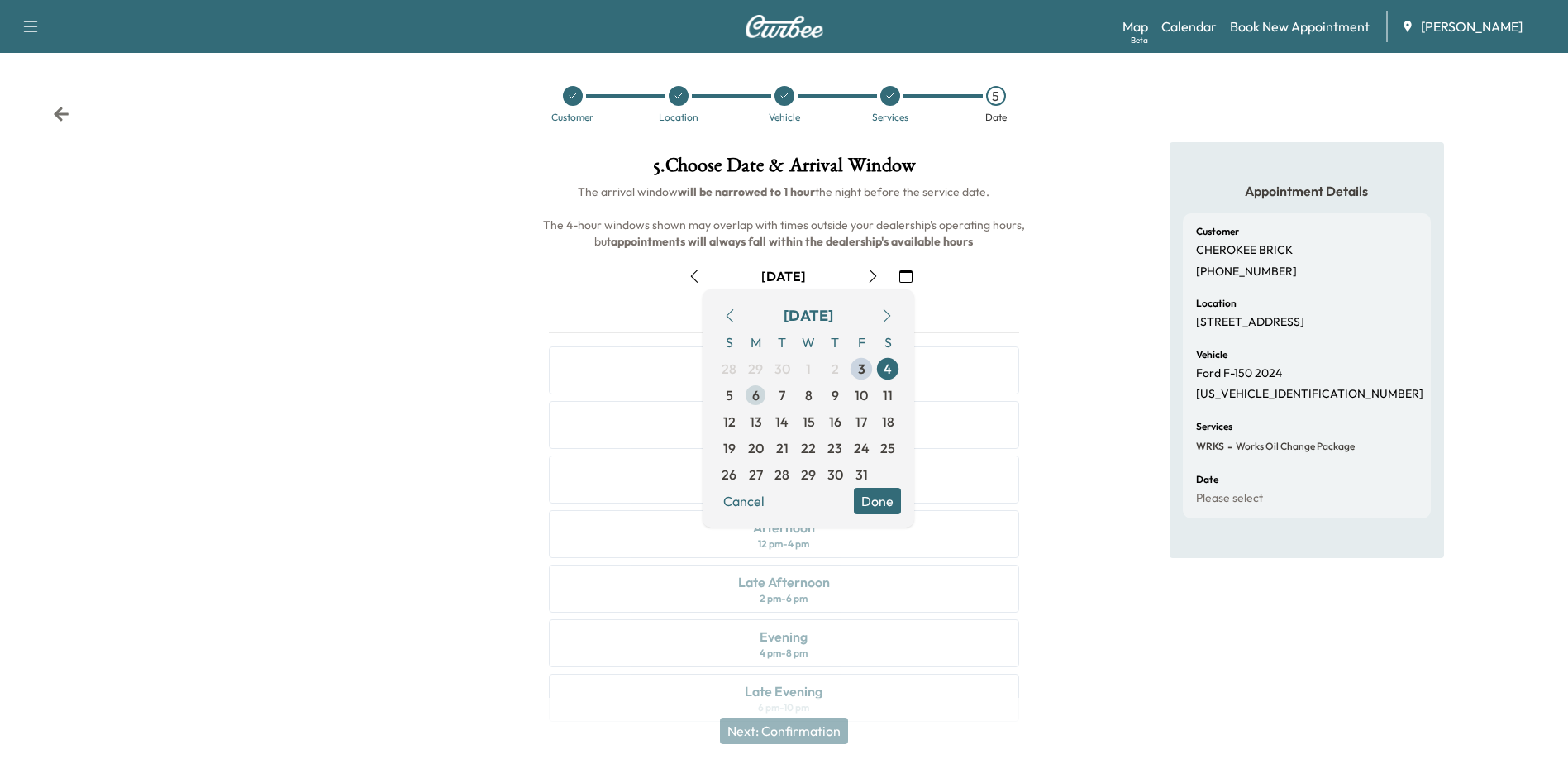
click at [760, 397] on span "6" at bounding box center [755, 395] width 27 height 27
click at [879, 504] on button "Done" at bounding box center [877, 500] width 47 height 27
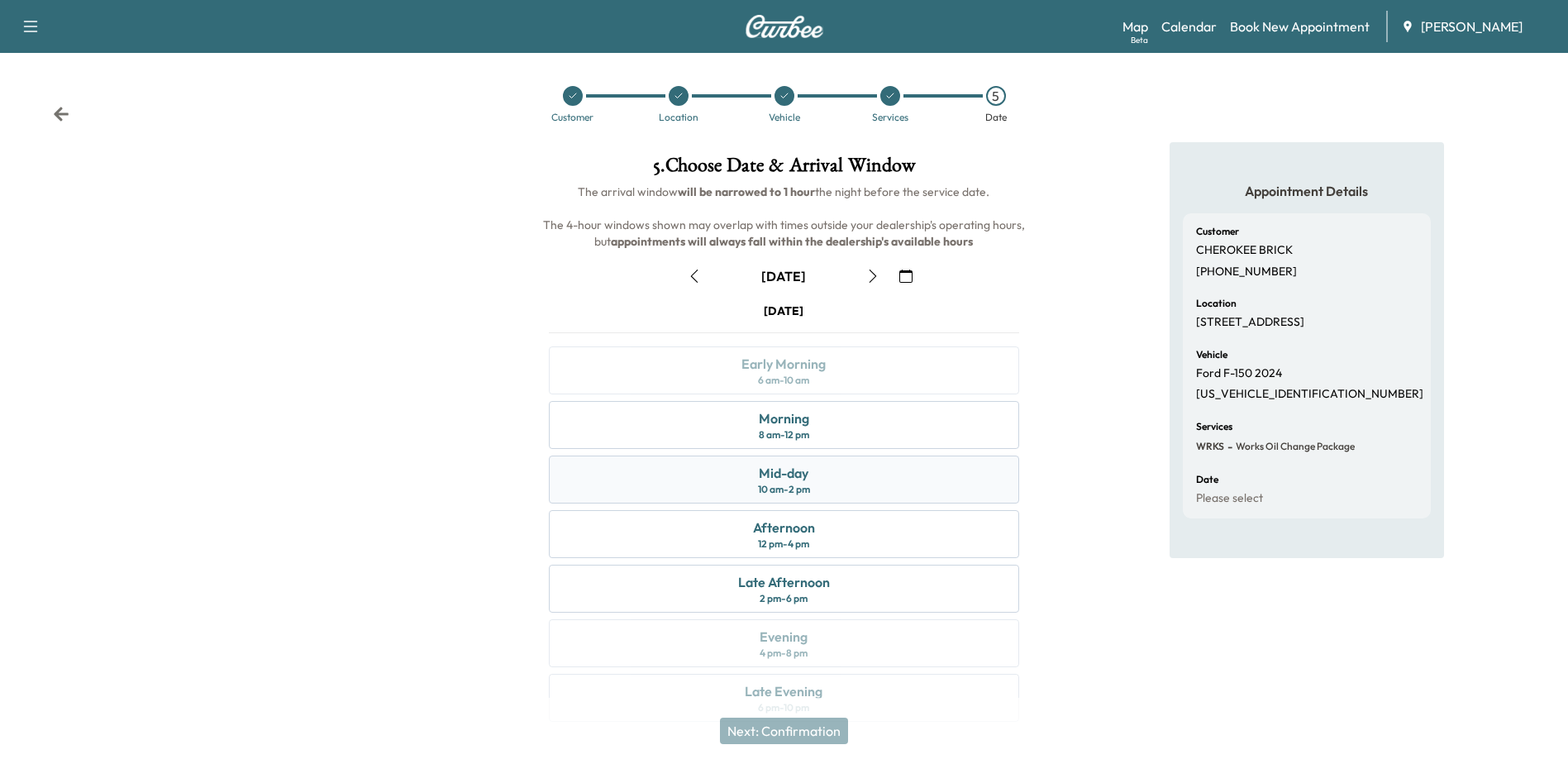
click at [689, 478] on div "Mid-day 10 am - 2 pm" at bounding box center [784, 479] width 470 height 48
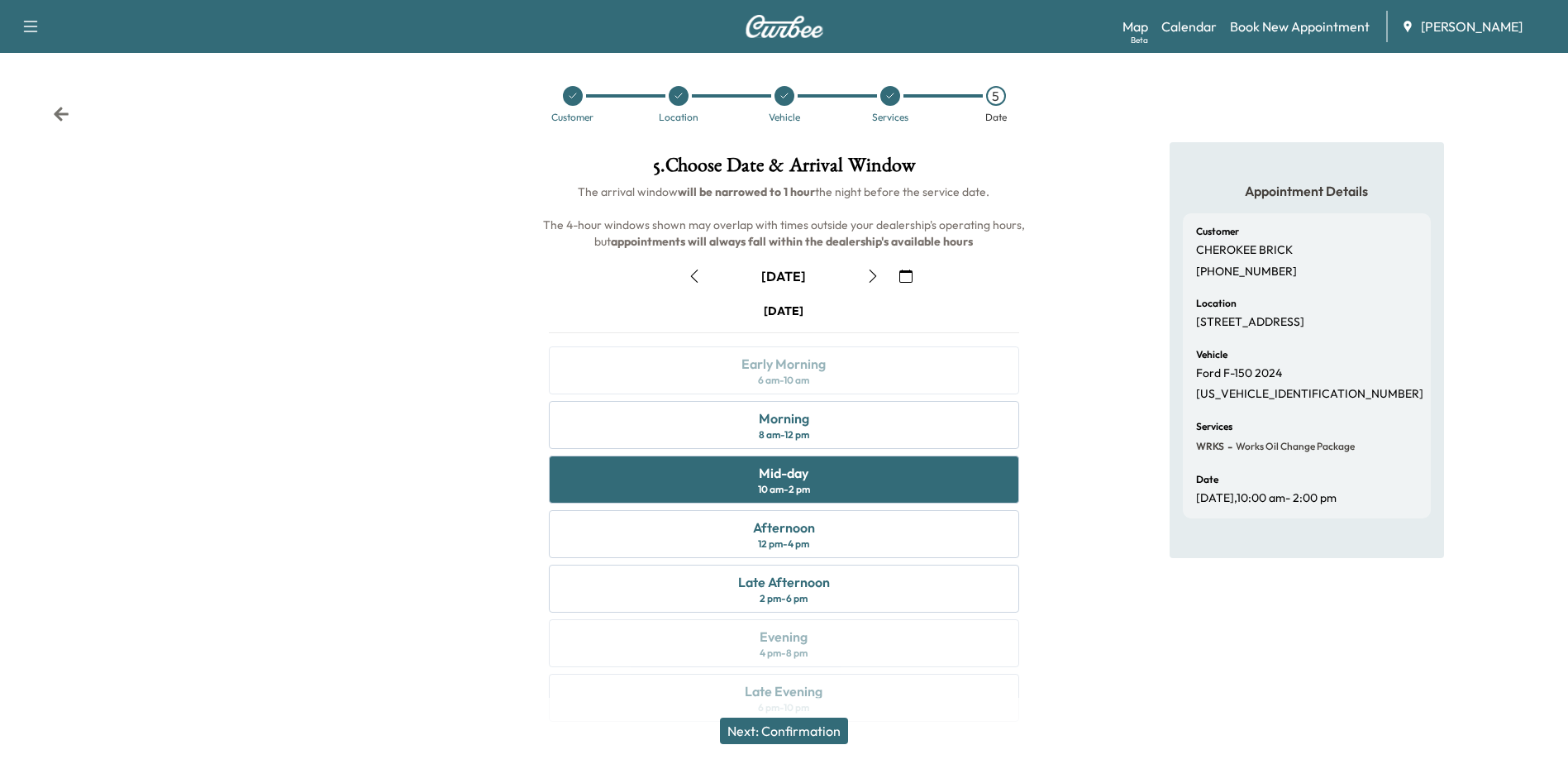
click at [807, 729] on button "Next: Confirmation" at bounding box center [784, 731] width 128 height 27
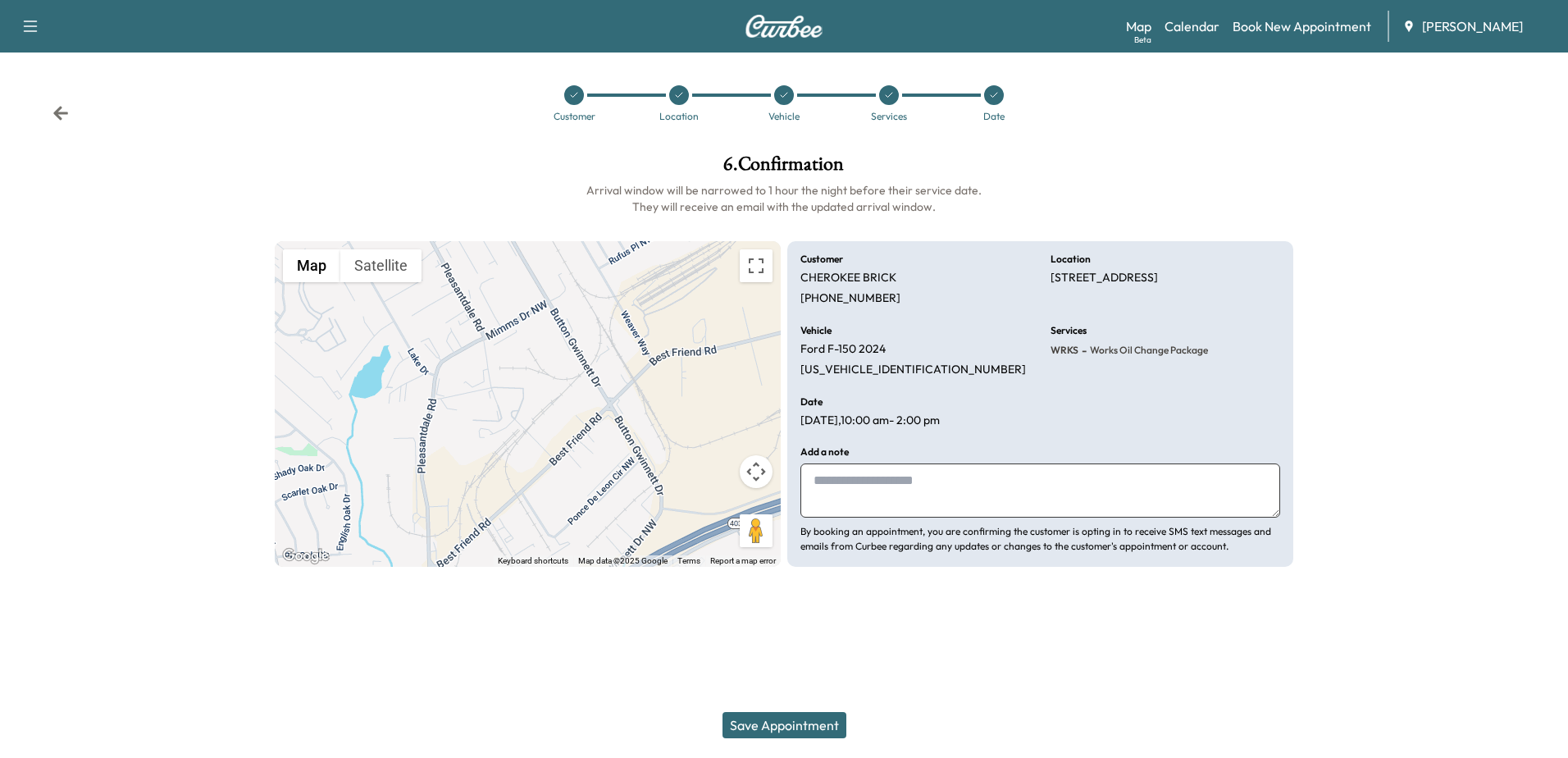
click at [1373, 420] on div at bounding box center [1437, 359] width 262 height 439
click at [801, 727] on button "Save Appointment" at bounding box center [784, 725] width 124 height 26
